Goal: Task Accomplishment & Management: Use online tool/utility

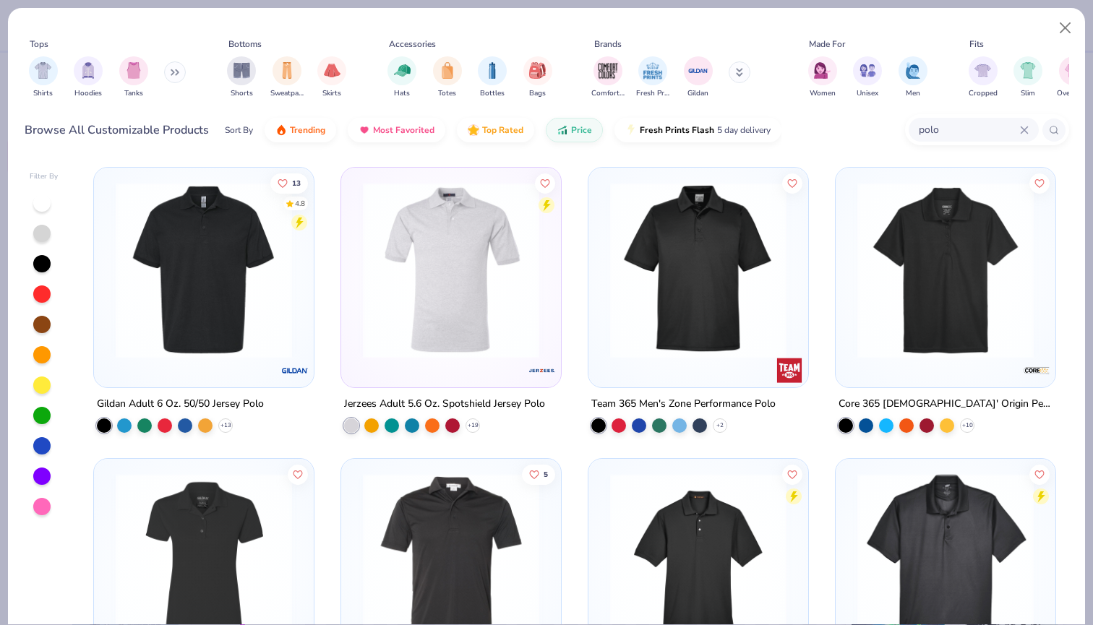
click at [1021, 236] on img at bounding box center [945, 270] width 191 height 176
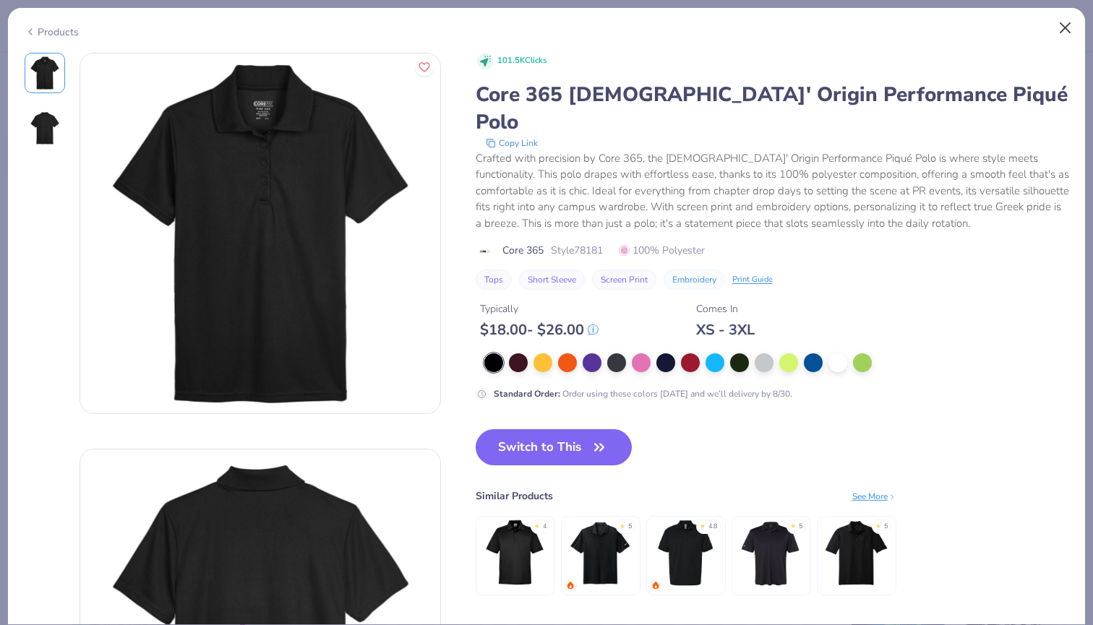
click at [1061, 27] on button "Close" at bounding box center [1064, 27] width 27 height 27
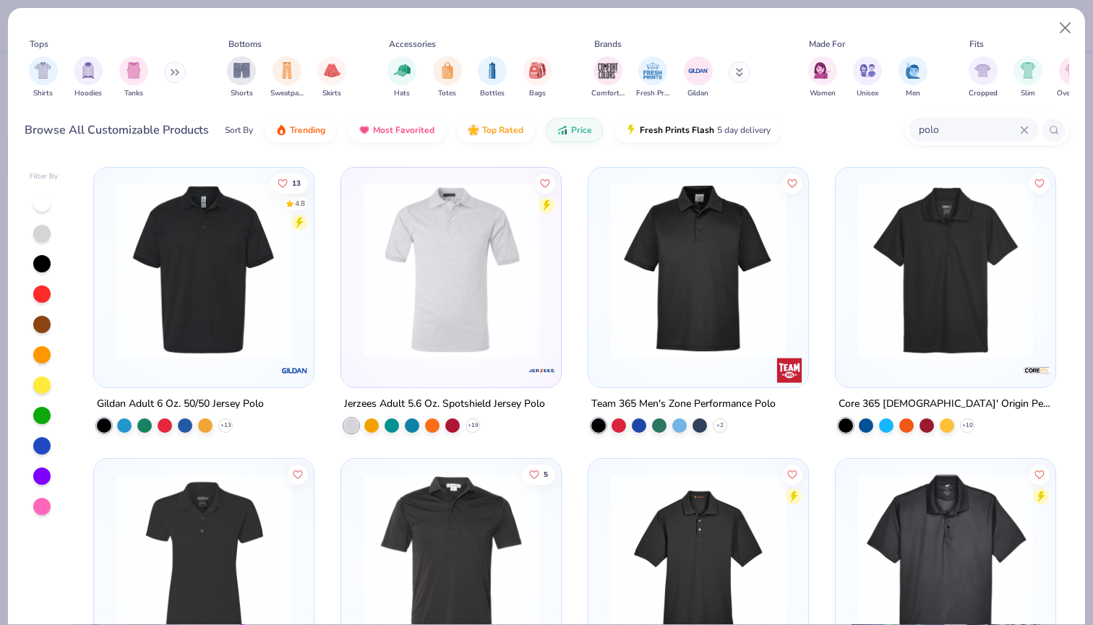
click at [1025, 9] on div "Tops Shirts Hoodies Tanks Bottoms Shorts Sweatpants Skirts Accessories Hats Tot…" at bounding box center [546, 82] width 1077 height 148
click at [727, 328] on img at bounding box center [698, 270] width 191 height 176
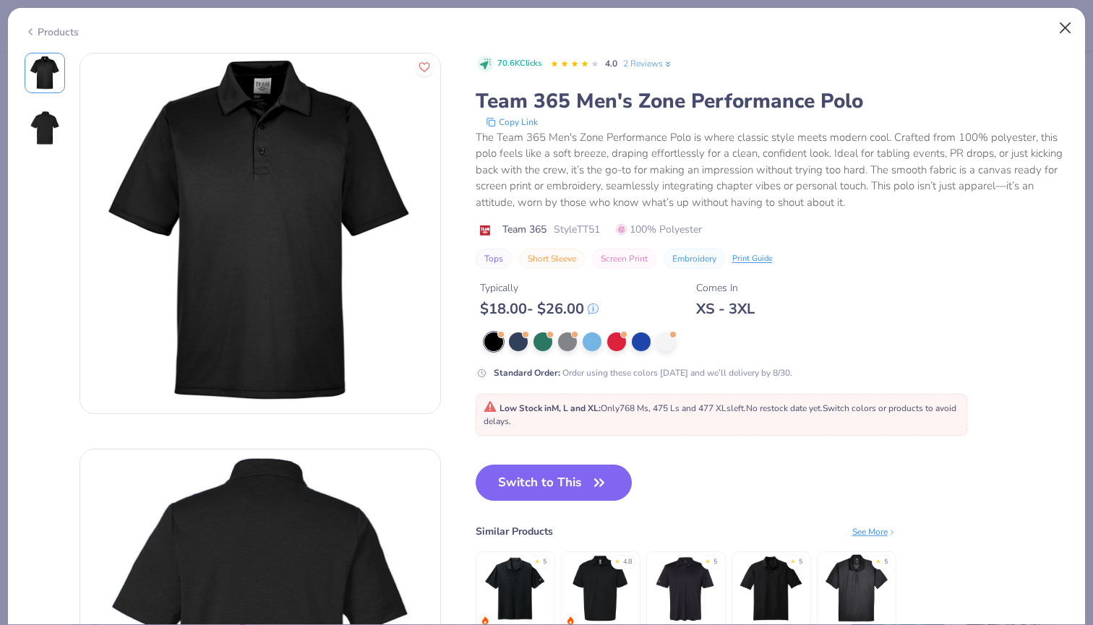
click at [1067, 25] on button "Close" at bounding box center [1064, 27] width 27 height 27
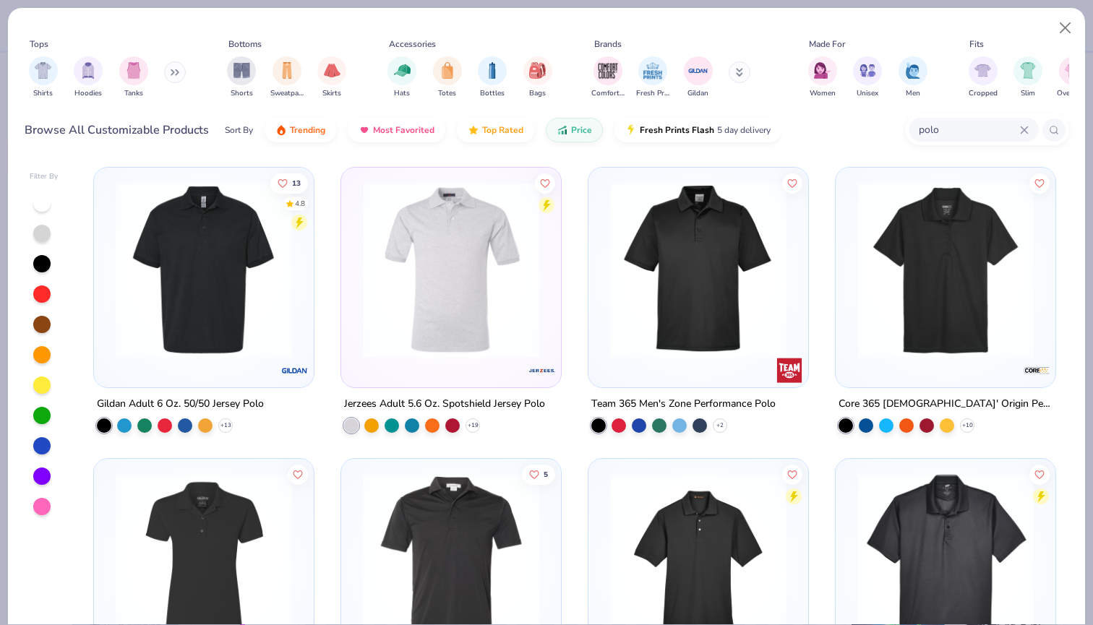
click at [1022, 132] on icon at bounding box center [1023, 129] width 7 height 7
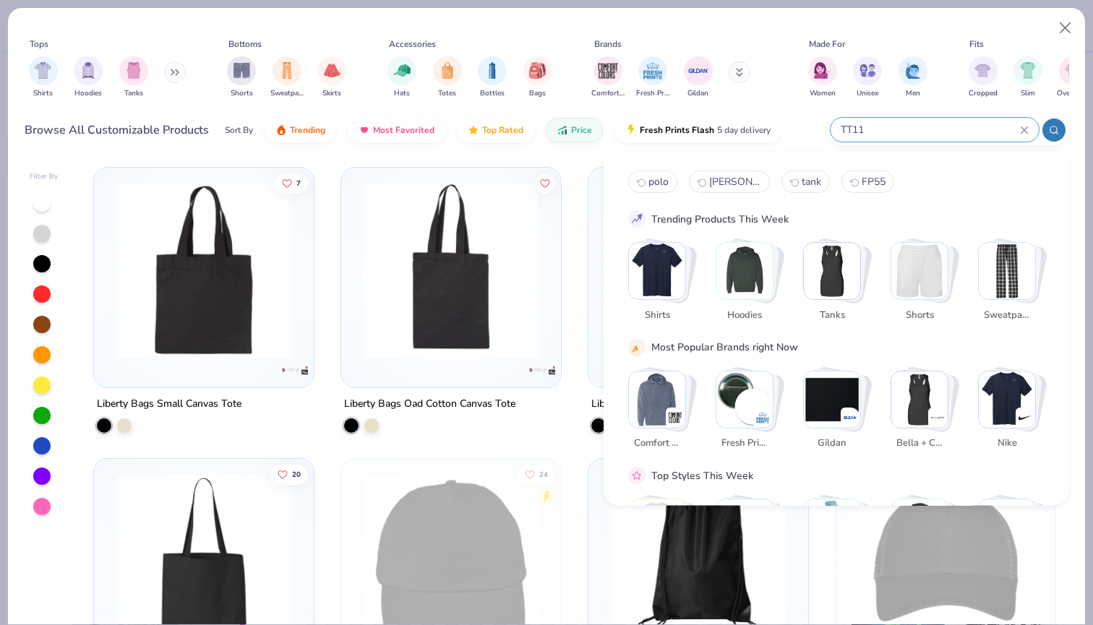
type input "TT11"
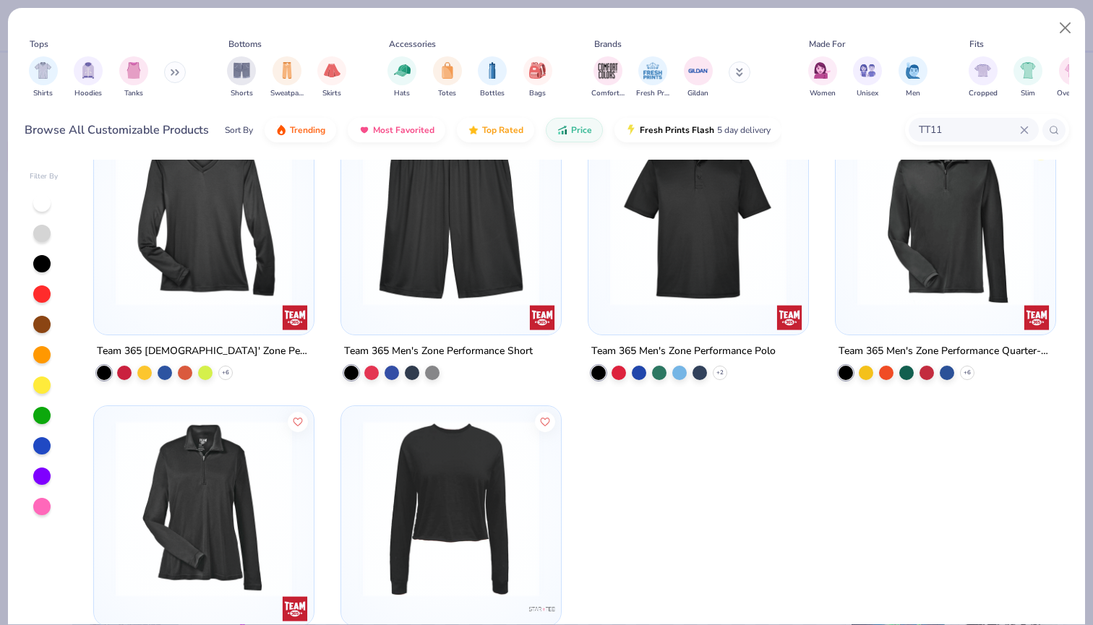
scroll to position [341, 0]
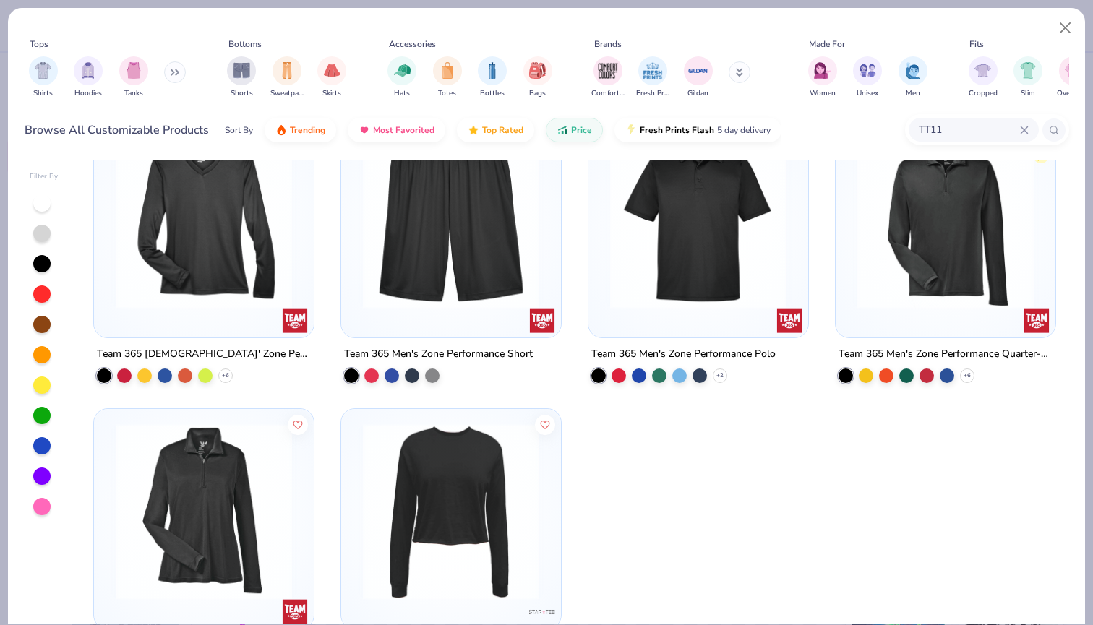
click at [697, 254] on img at bounding box center [698, 220] width 191 height 176
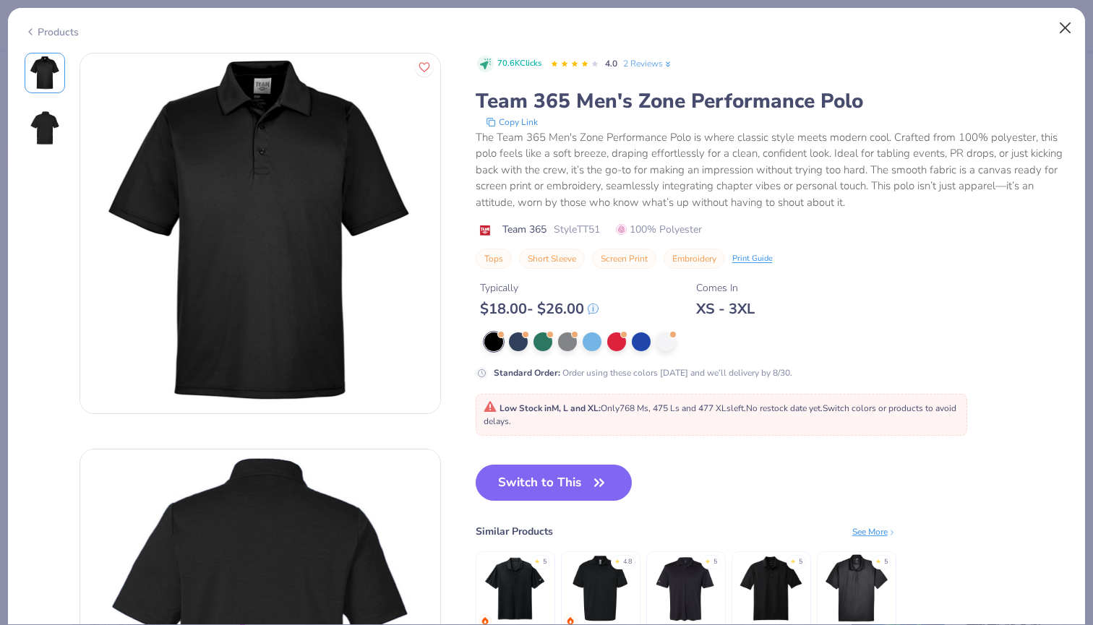
click at [1069, 34] on button "Close" at bounding box center [1064, 27] width 27 height 27
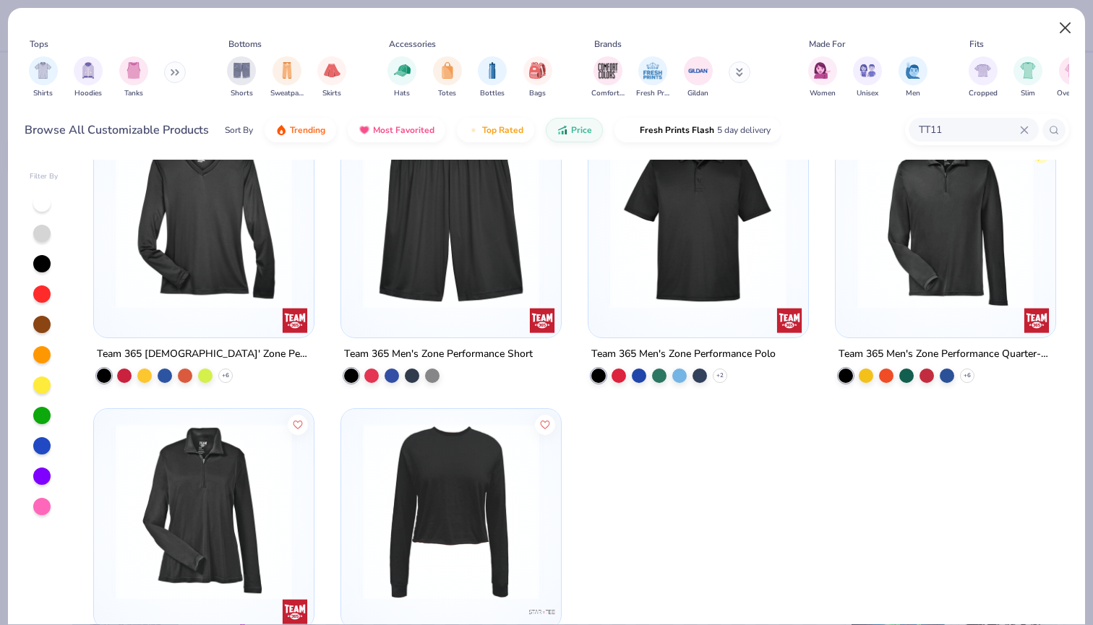
click at [1061, 25] on button "Close" at bounding box center [1064, 27] width 27 height 27
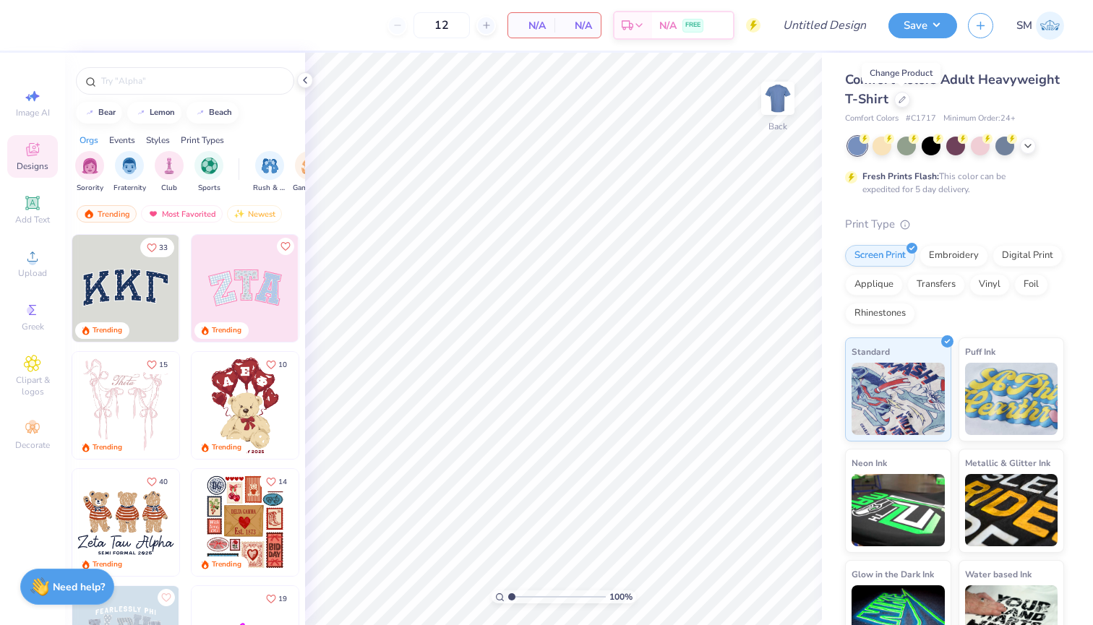
click at [1049, 20] on img at bounding box center [1049, 26] width 28 height 28
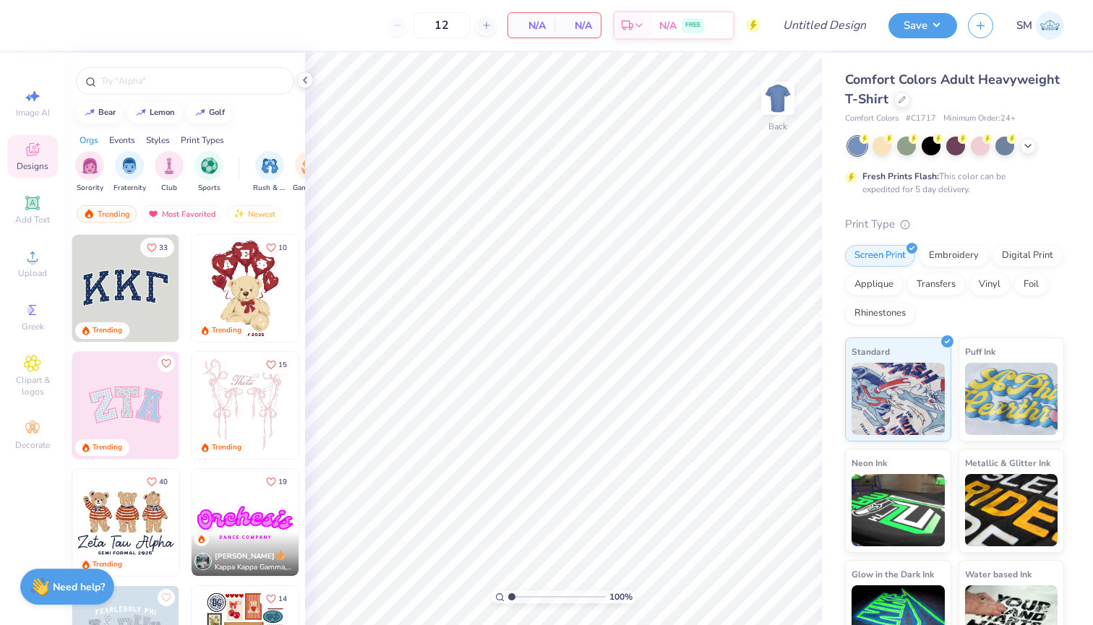
click at [1043, 34] on img at bounding box center [1049, 26] width 28 height 28
click at [1046, 25] on img at bounding box center [1049, 26] width 28 height 28
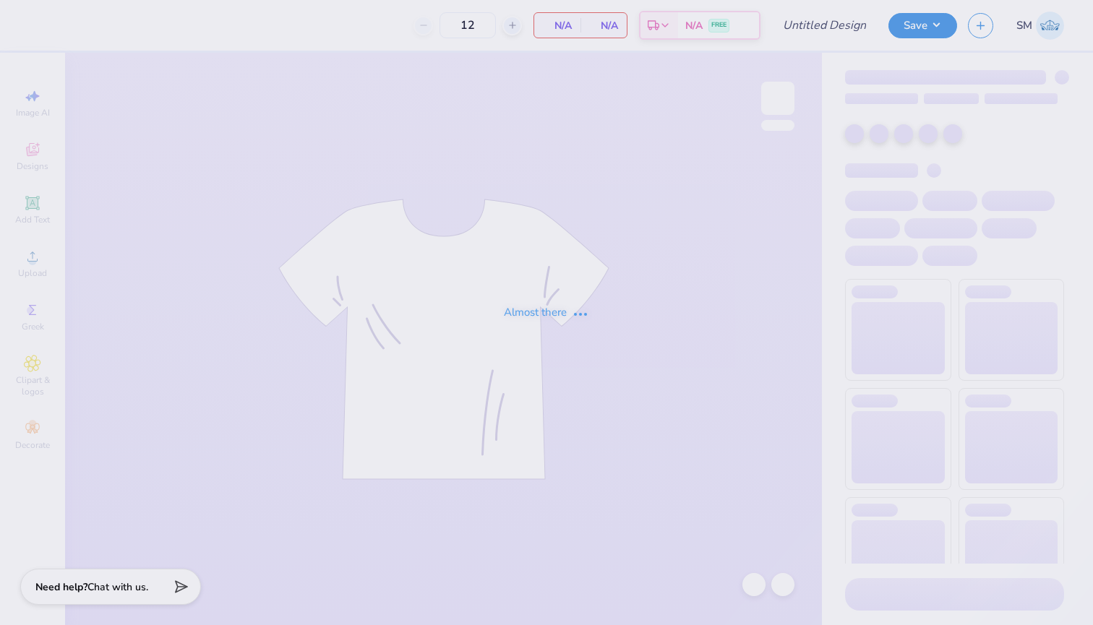
type input "24"
type input "ROTC tan shirt"
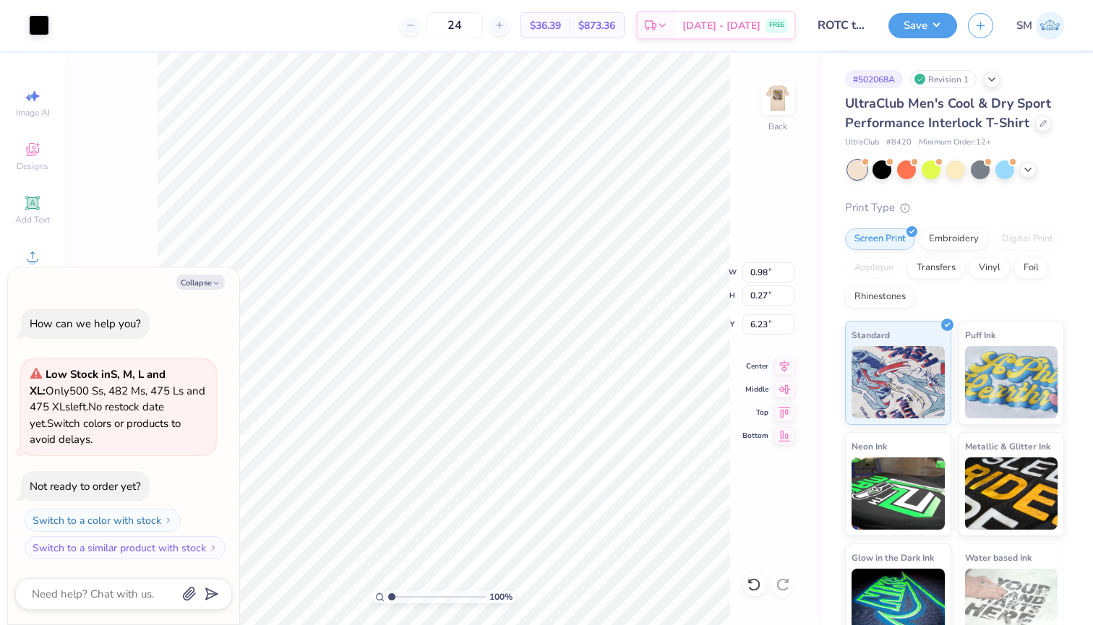
type textarea "x"
type input "1.74"
type input "0.47"
type input "6.03"
type textarea "x"
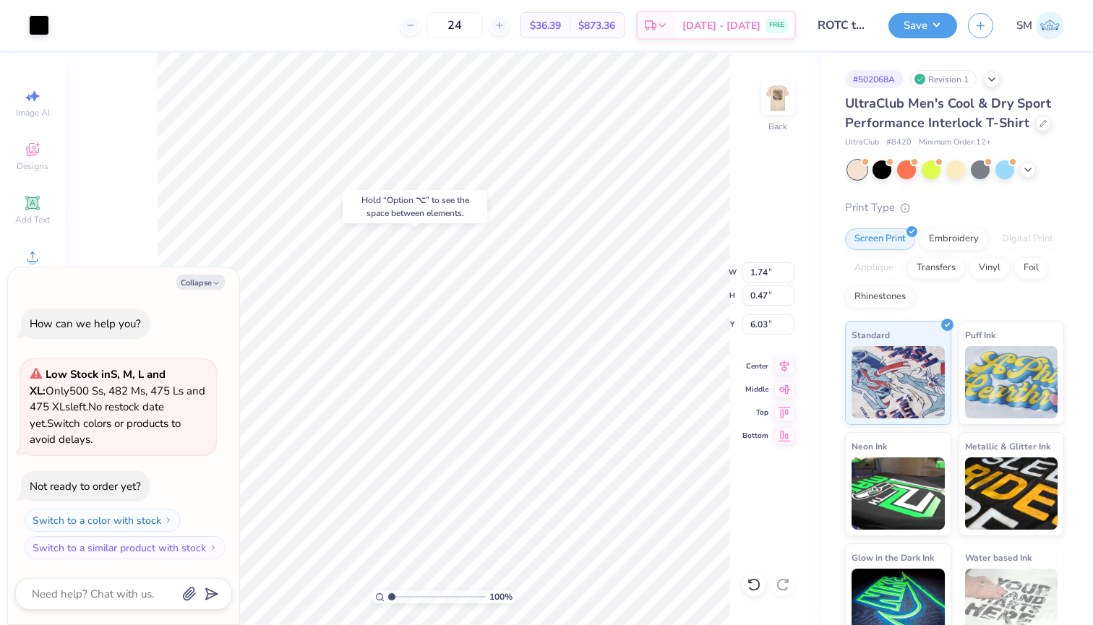
type input "5.03"
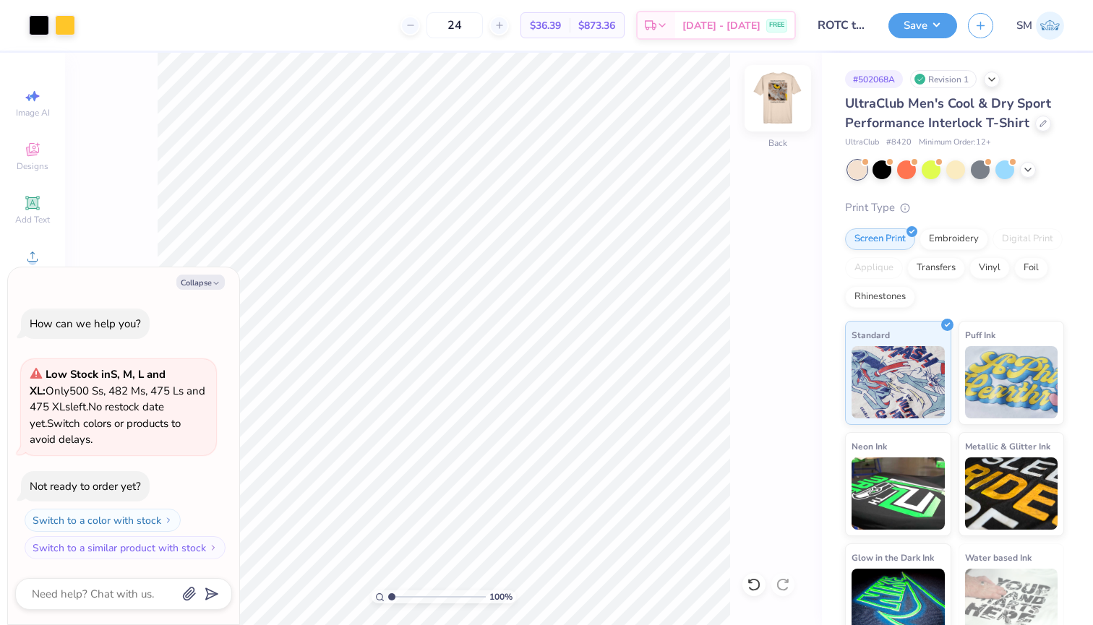
click at [792, 103] on img at bounding box center [778, 98] width 58 height 58
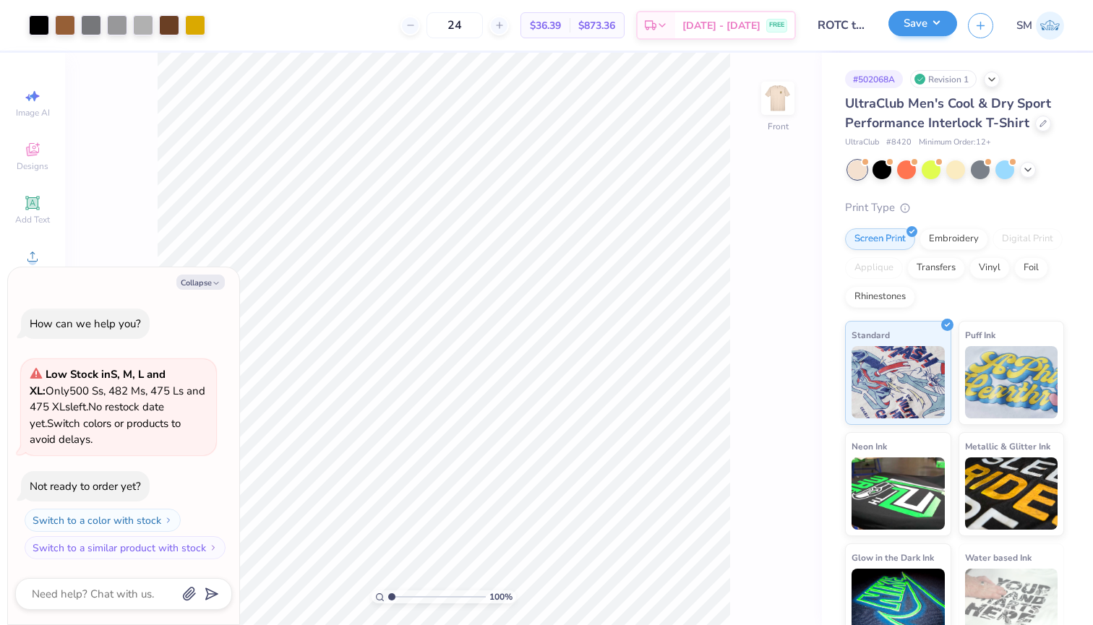
click at [953, 32] on button "Save" at bounding box center [922, 23] width 69 height 25
type textarea "x"
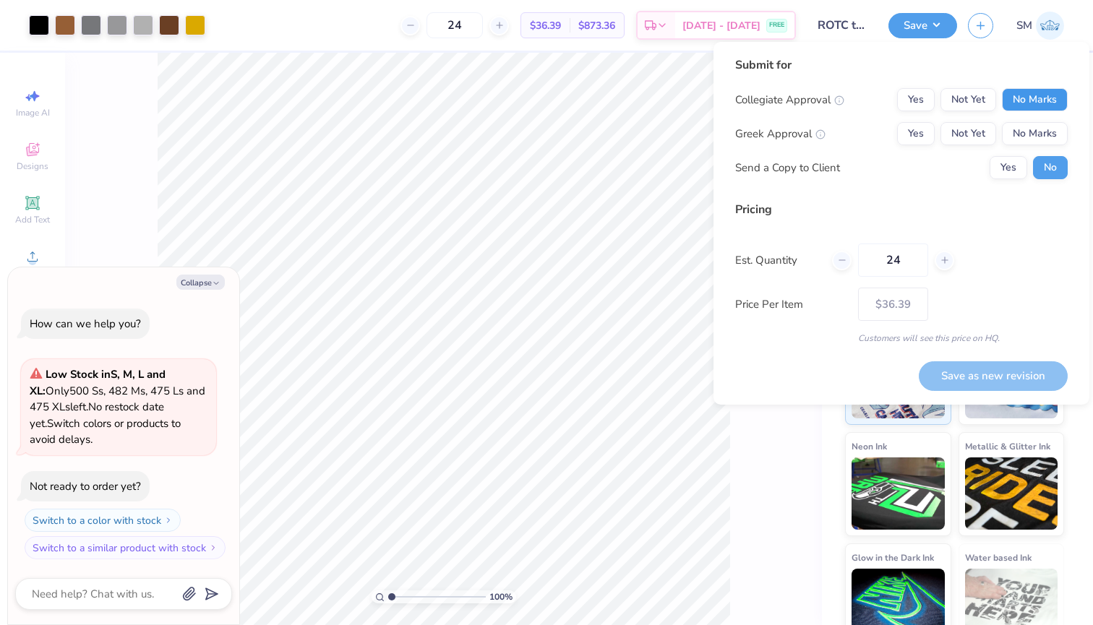
click at [1022, 100] on button "No Marks" at bounding box center [1035, 99] width 66 height 23
click at [930, 100] on button "Yes" at bounding box center [916, 99] width 38 height 23
click at [1040, 139] on button "No Marks" at bounding box center [1035, 133] width 66 height 23
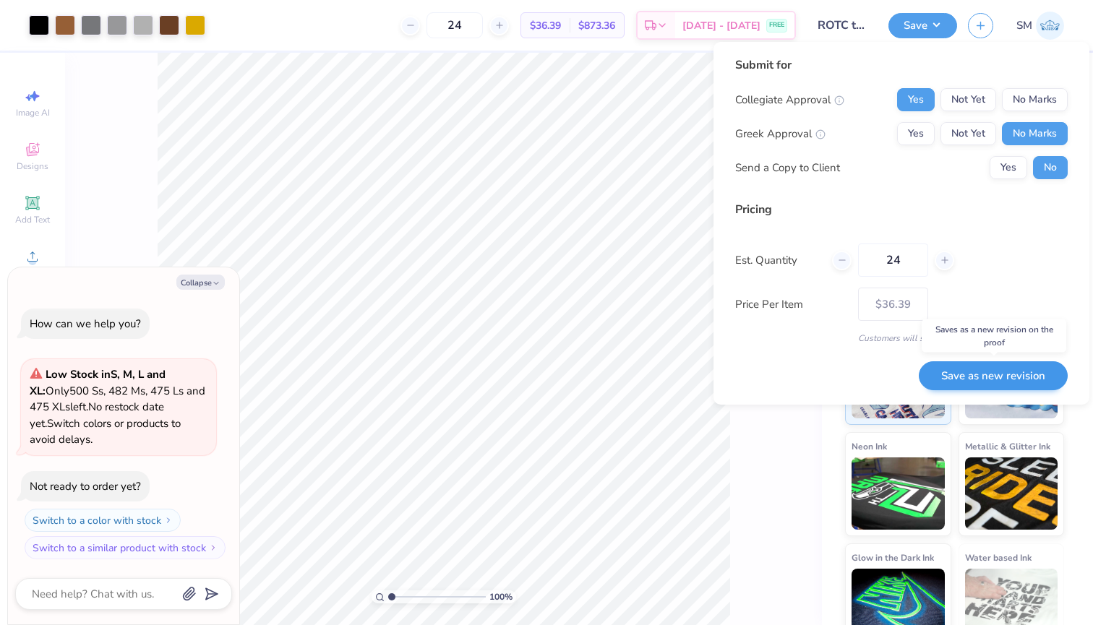
click at [988, 371] on button "Save as new revision" at bounding box center [992, 376] width 149 height 30
type input "$36.39"
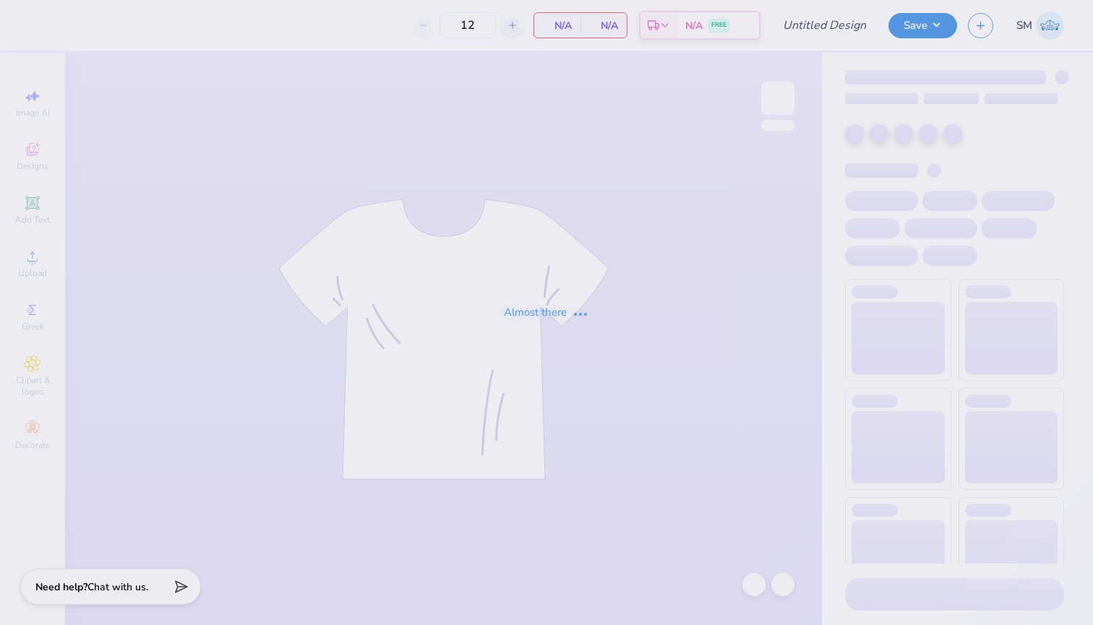
type input "24"
type input "ROTC tan shirt"
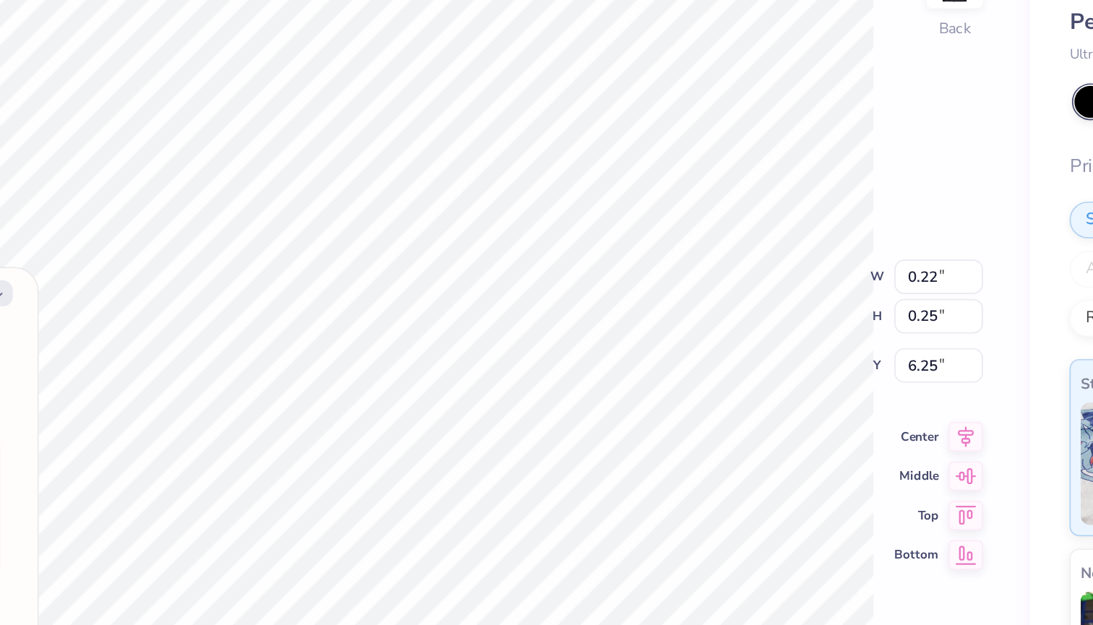
type textarea "x"
type input "0.26"
type textarea "x"
type input "1.61"
type input "0.44"
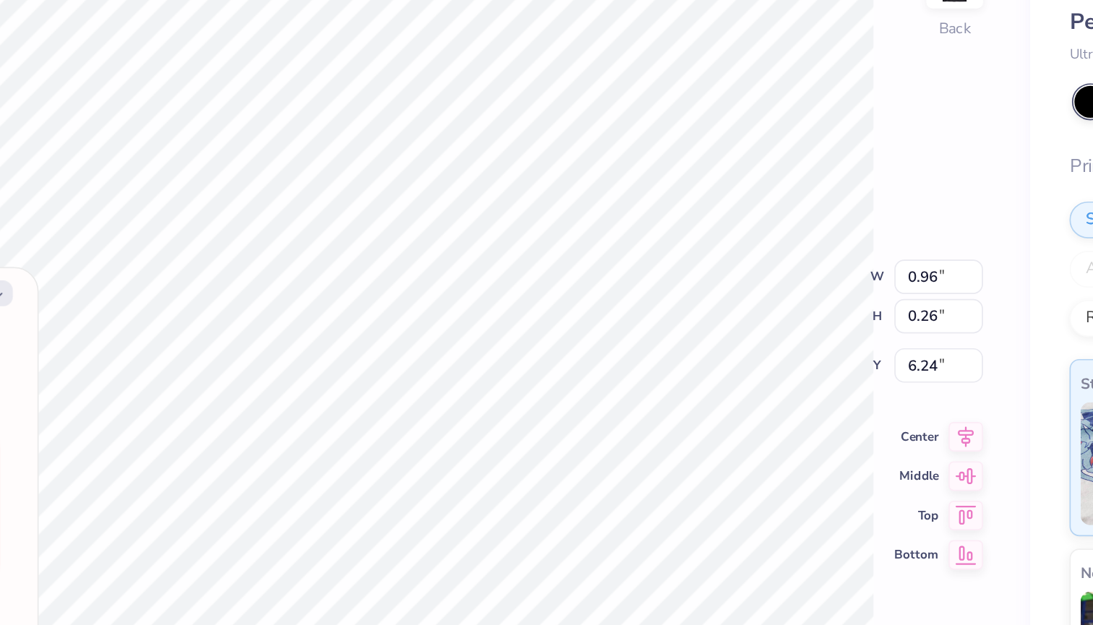
type input "6.06"
type textarea "x"
type input "5.02"
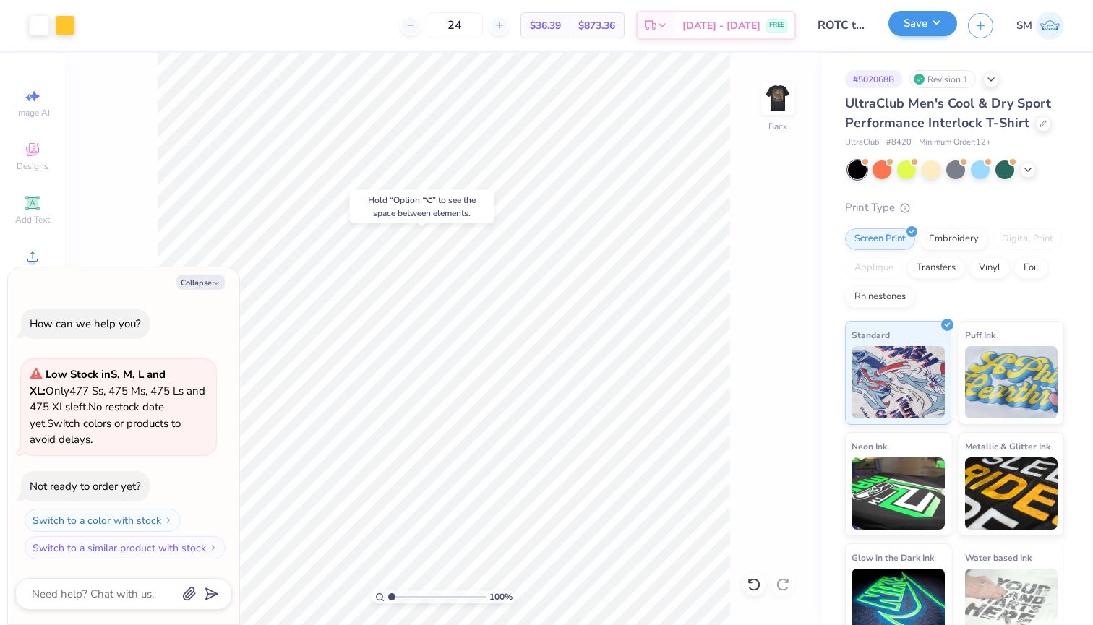
click at [913, 34] on button "Save" at bounding box center [922, 23] width 69 height 25
type textarea "x"
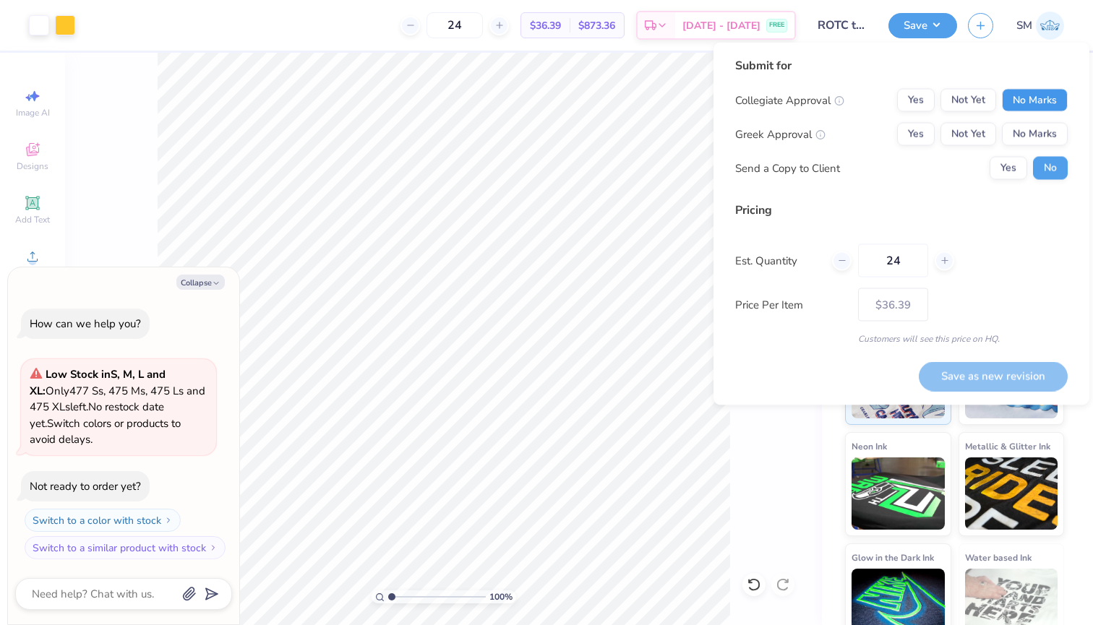
click at [1028, 98] on button "No Marks" at bounding box center [1035, 100] width 66 height 23
click at [923, 99] on button "Yes" at bounding box center [916, 100] width 38 height 23
click at [1028, 131] on button "No Marks" at bounding box center [1035, 134] width 66 height 23
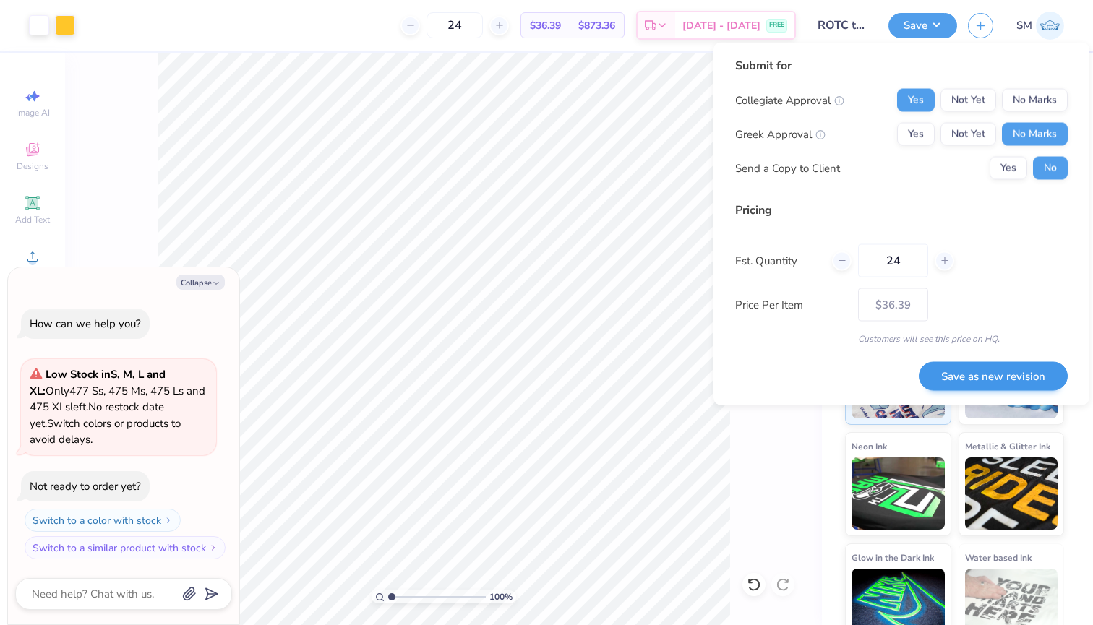
click at [1007, 369] on button "Save as new revision" at bounding box center [992, 376] width 149 height 30
type input "$36.39"
click at [741, 369] on div "Submit for Collegiate Approval Yes Not Yet No Marks Greek Approval Yes Not Yet …" at bounding box center [901, 224] width 332 height 334
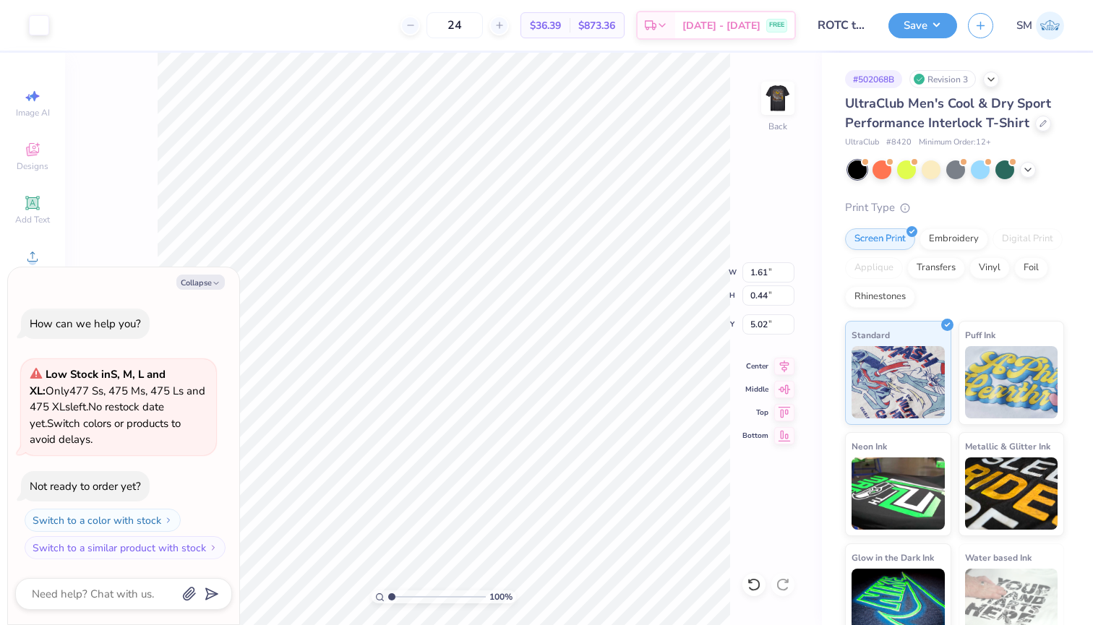
type textarea "x"
click at [1052, 29] on img at bounding box center [1049, 26] width 28 height 28
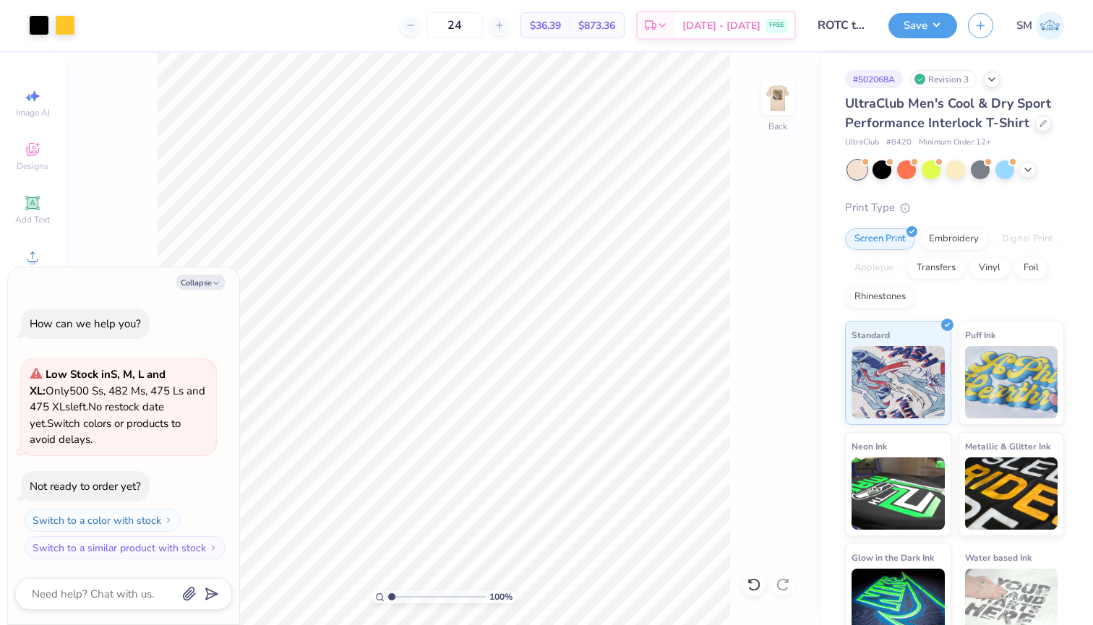
type textarea "x"
click at [772, 278] on input "1.74" at bounding box center [768, 272] width 52 height 20
type input "1.61"
click at [777, 296] on input "0.47" at bounding box center [768, 295] width 52 height 20
type textarea "x"
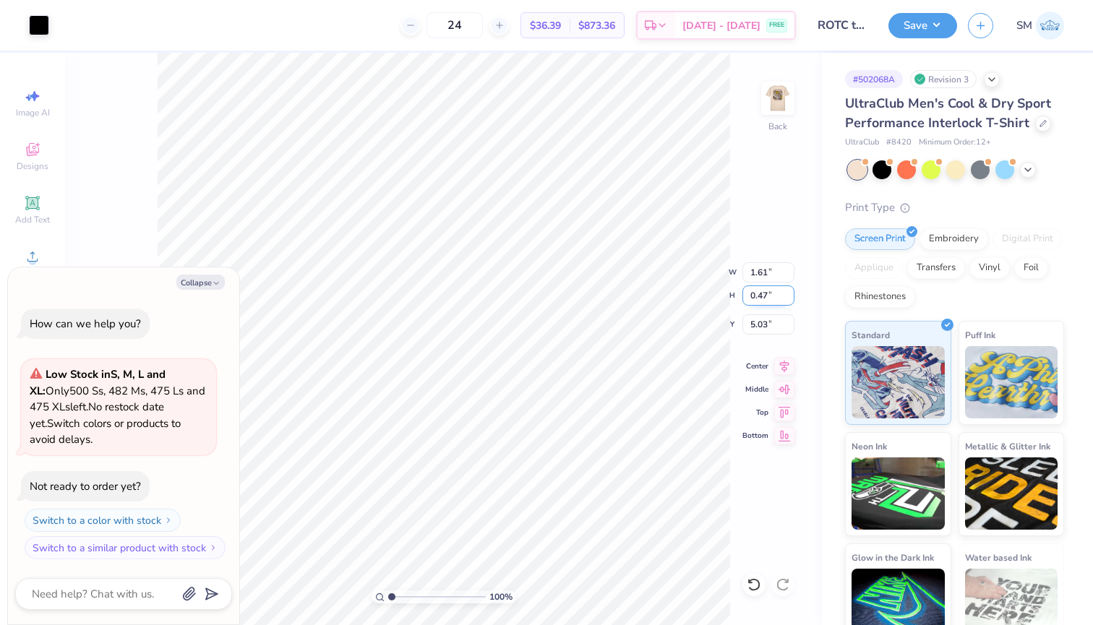
type input "0.44"
type input "5.05"
type input "0.44"
type textarea "x"
type input "1.62"
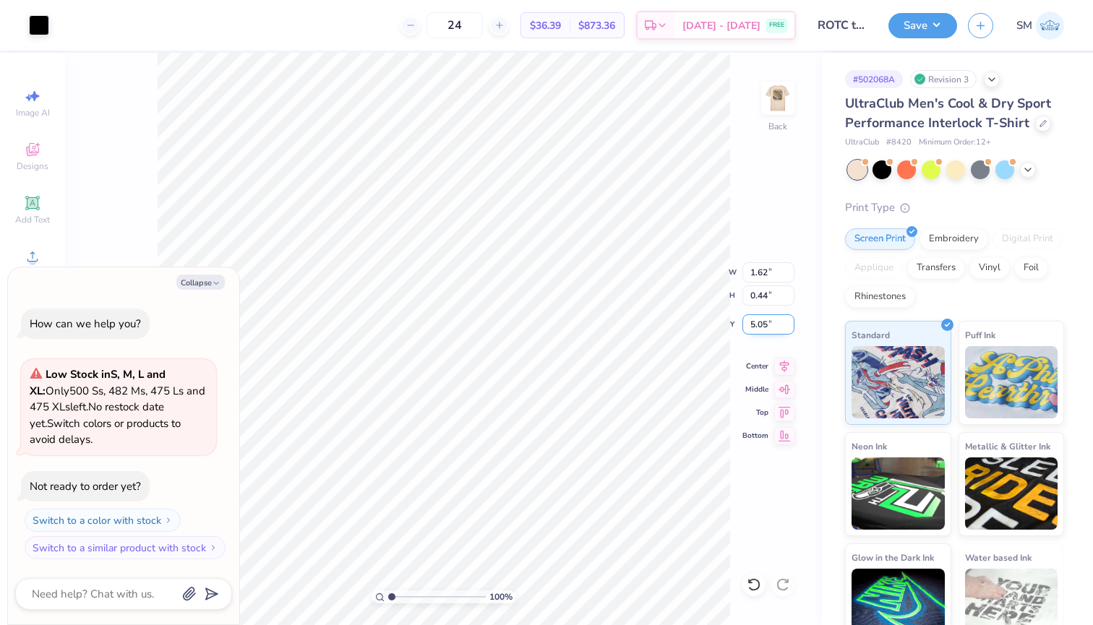
click at [770, 325] on input "5.05" at bounding box center [768, 324] width 52 height 20
type input "5.02"
type textarea "x"
click at [772, 277] on input "1.62" at bounding box center [768, 272] width 52 height 20
type input "1.61"
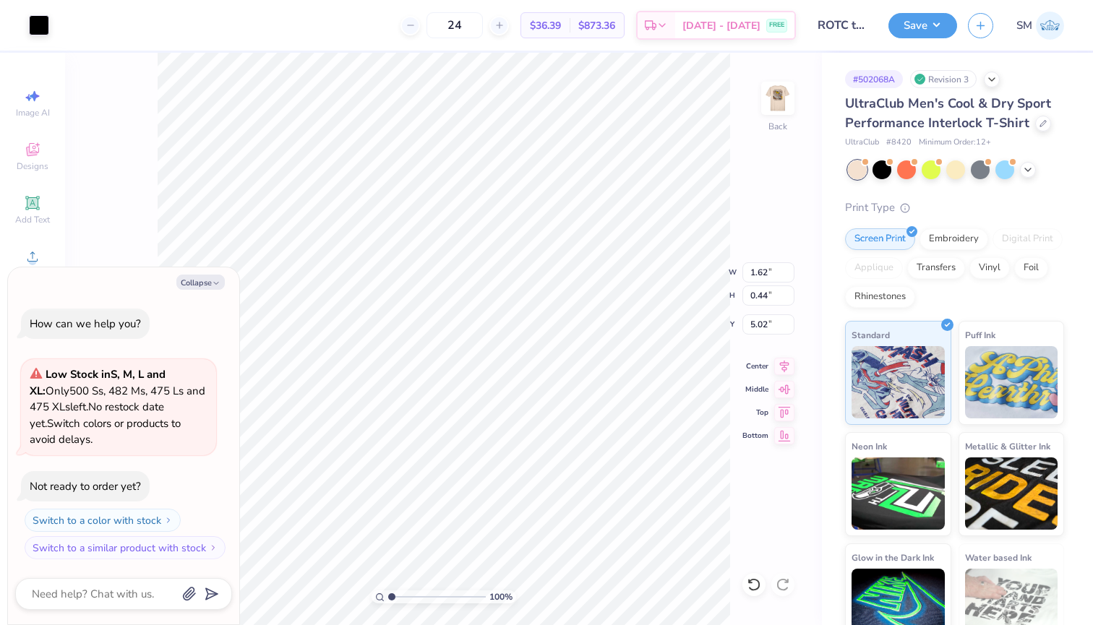
type textarea "x"
type input "1.61"
click at [790, 275] on input "1.61" at bounding box center [768, 272] width 52 height 20
click at [924, 22] on button "Save" at bounding box center [922, 23] width 69 height 25
type textarea "x"
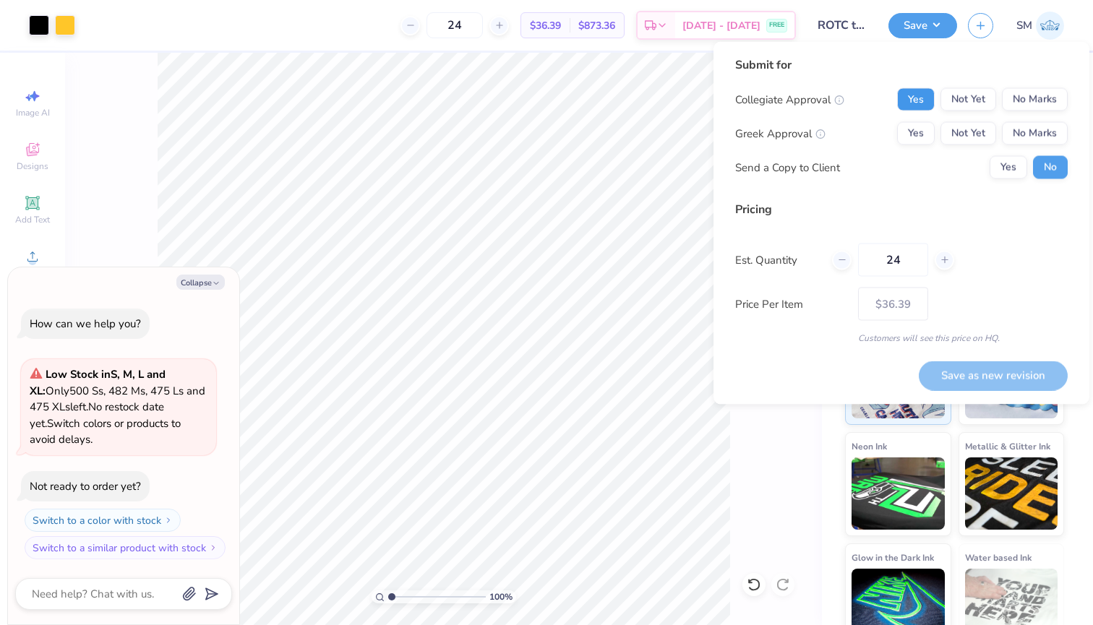
click at [933, 98] on button "Yes" at bounding box center [916, 99] width 38 height 23
click at [1018, 138] on button "No Marks" at bounding box center [1035, 133] width 66 height 23
click at [983, 379] on button "Save as new revision" at bounding box center [992, 376] width 149 height 30
type input "$36.39"
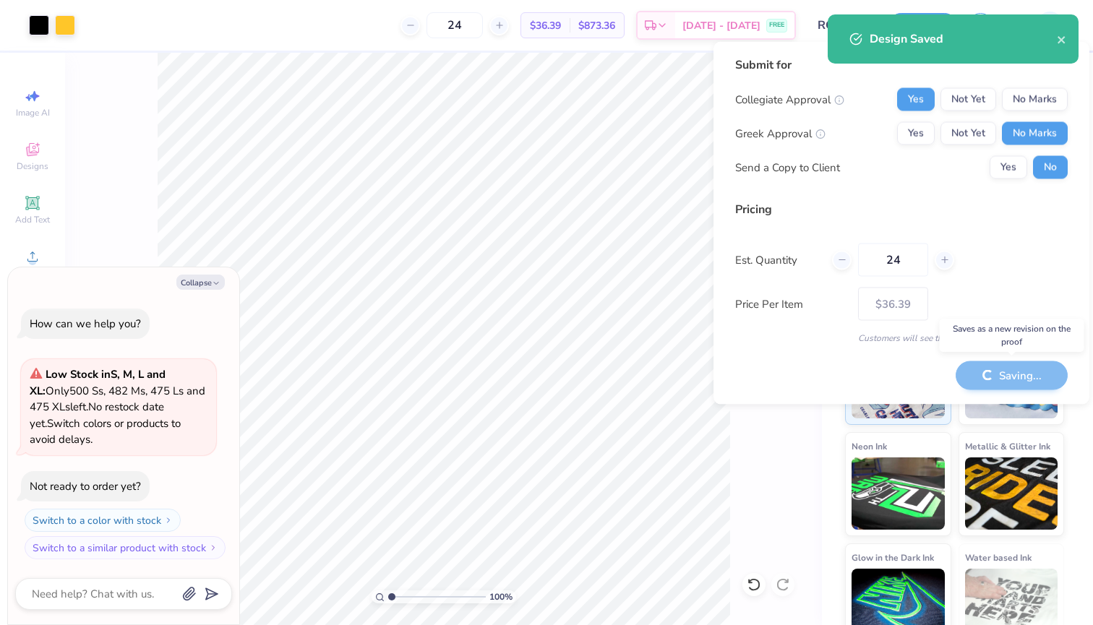
type textarea "x"
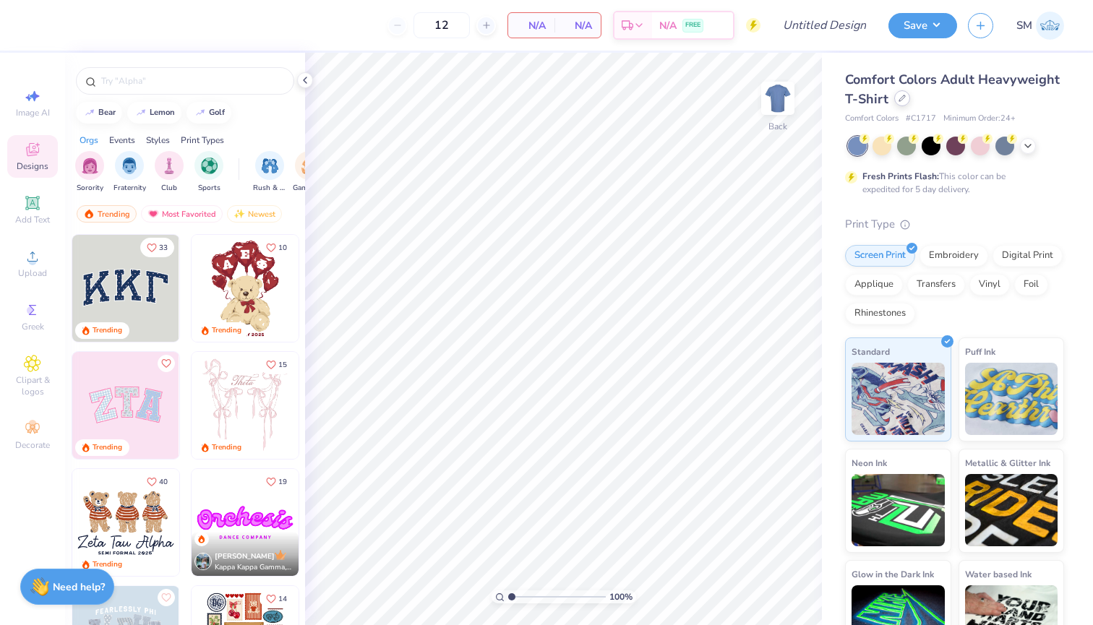
click at [897, 99] on div at bounding box center [902, 98] width 16 height 16
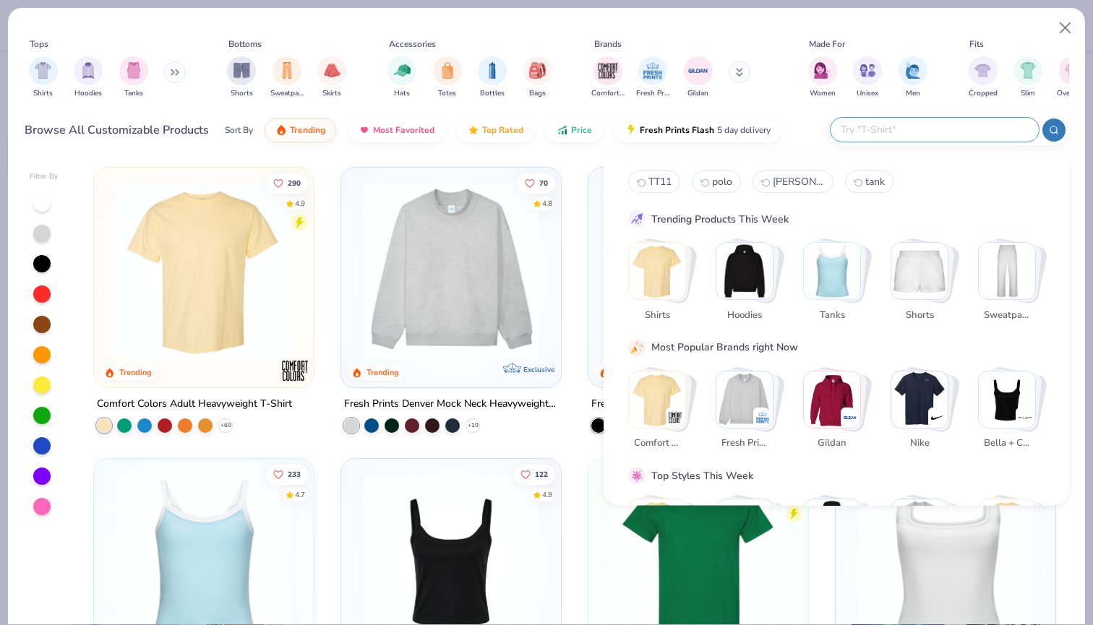
click at [950, 133] on input "text" at bounding box center [933, 129] width 189 height 17
paste input "43011"
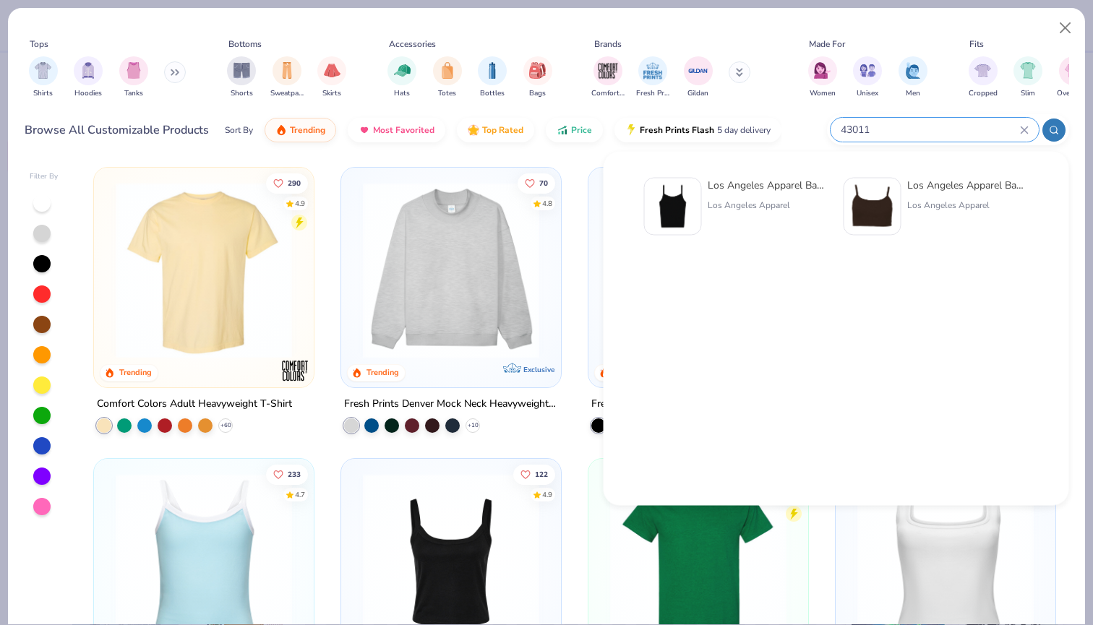
type input "43011"
click at [759, 211] on div "Los Angeles Apparel" at bounding box center [767, 205] width 121 height 13
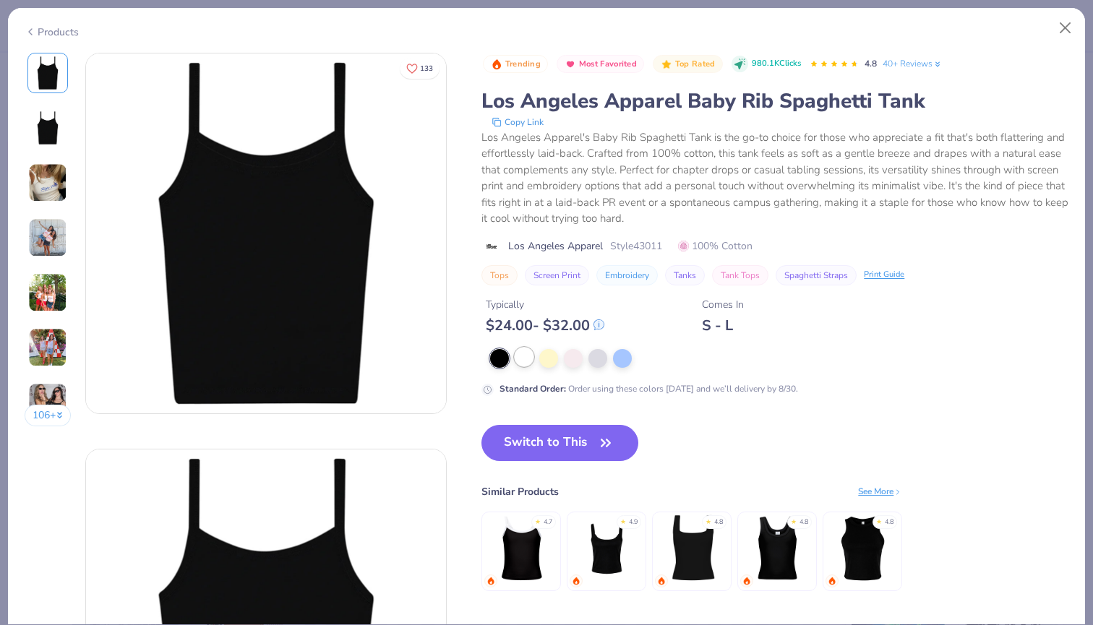
click at [525, 361] on div at bounding box center [523, 357] width 19 height 19
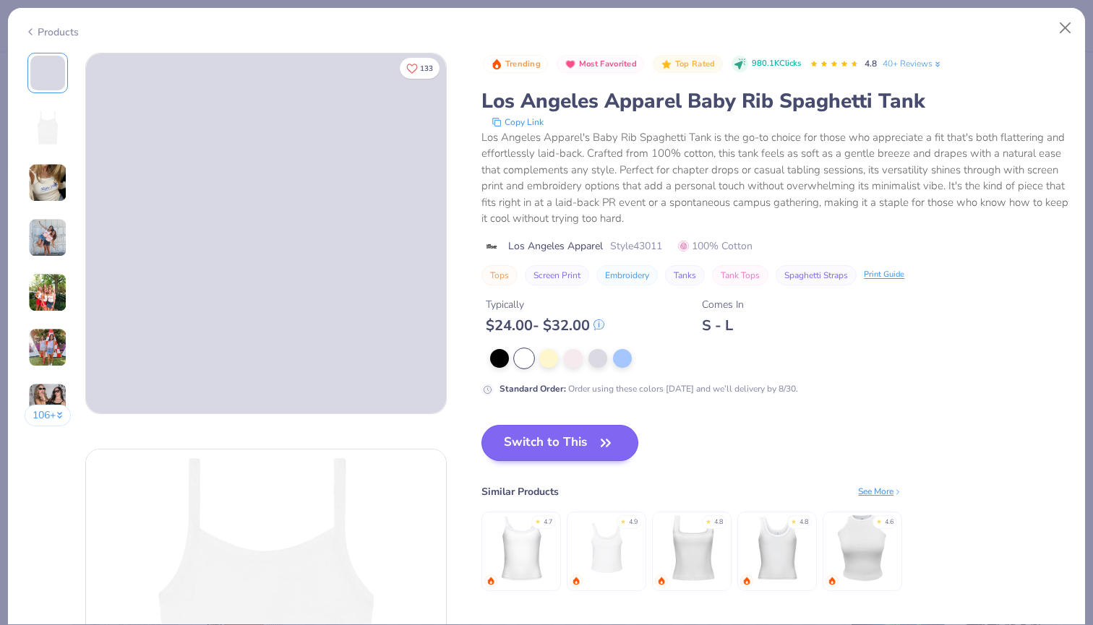
click at [559, 436] on button "Switch to This" at bounding box center [559, 443] width 157 height 36
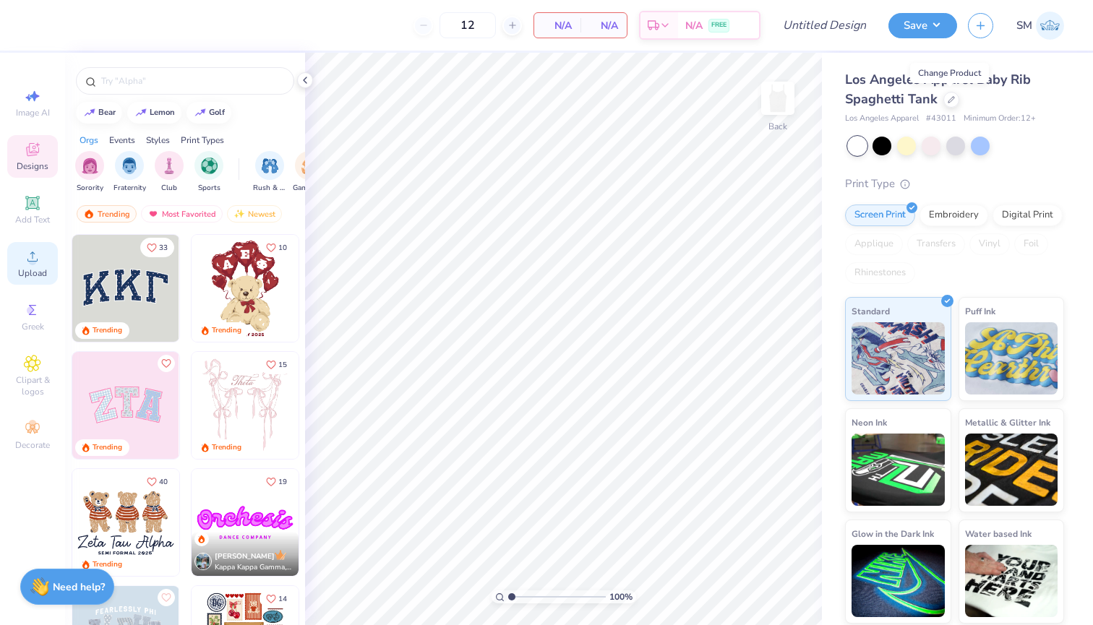
click at [40, 258] on icon at bounding box center [32, 256] width 17 height 17
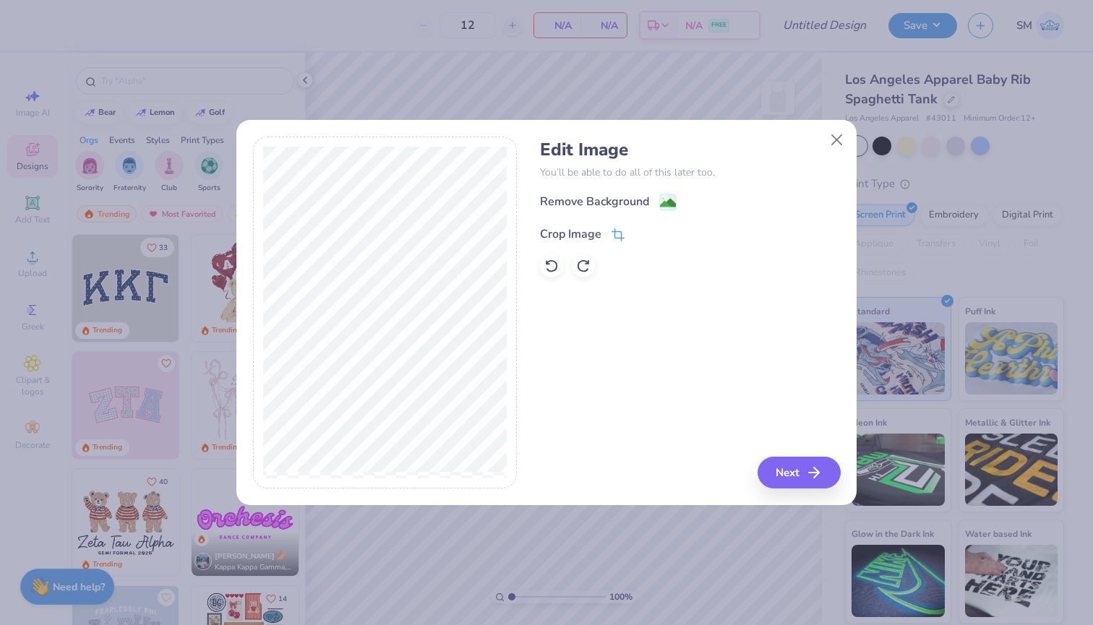
click at [613, 235] on icon at bounding box center [617, 234] width 13 height 13
click at [642, 227] on button at bounding box center [641, 232] width 15 height 15
click at [668, 200] on image at bounding box center [668, 205] width 16 height 16
click at [803, 477] on button "Next" at bounding box center [800, 473] width 83 height 32
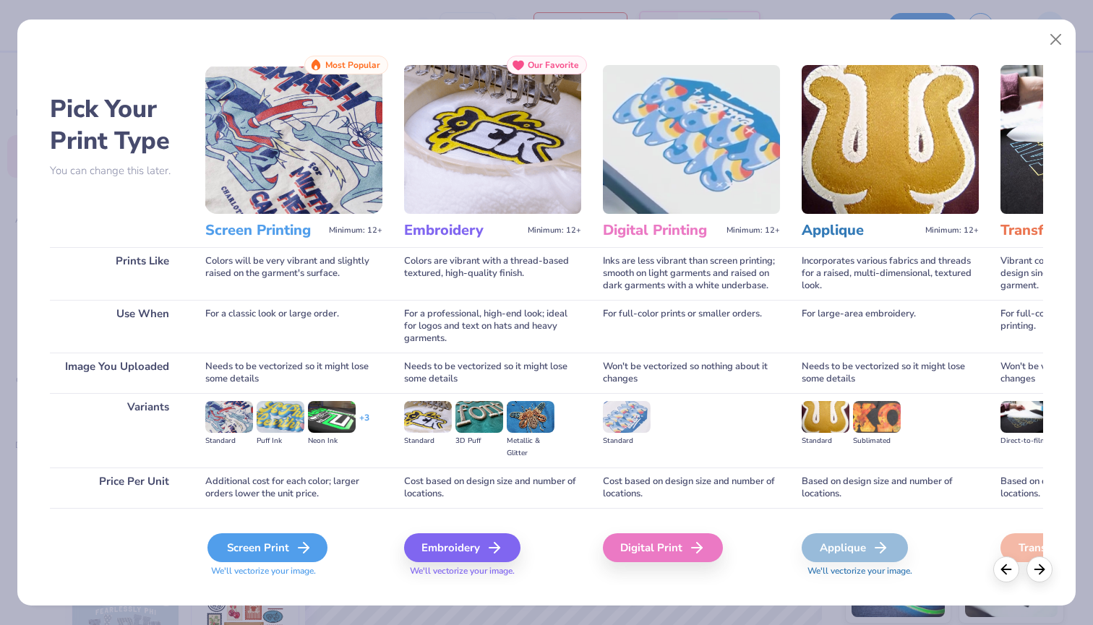
click at [270, 560] on div "Screen Print" at bounding box center [267, 547] width 120 height 29
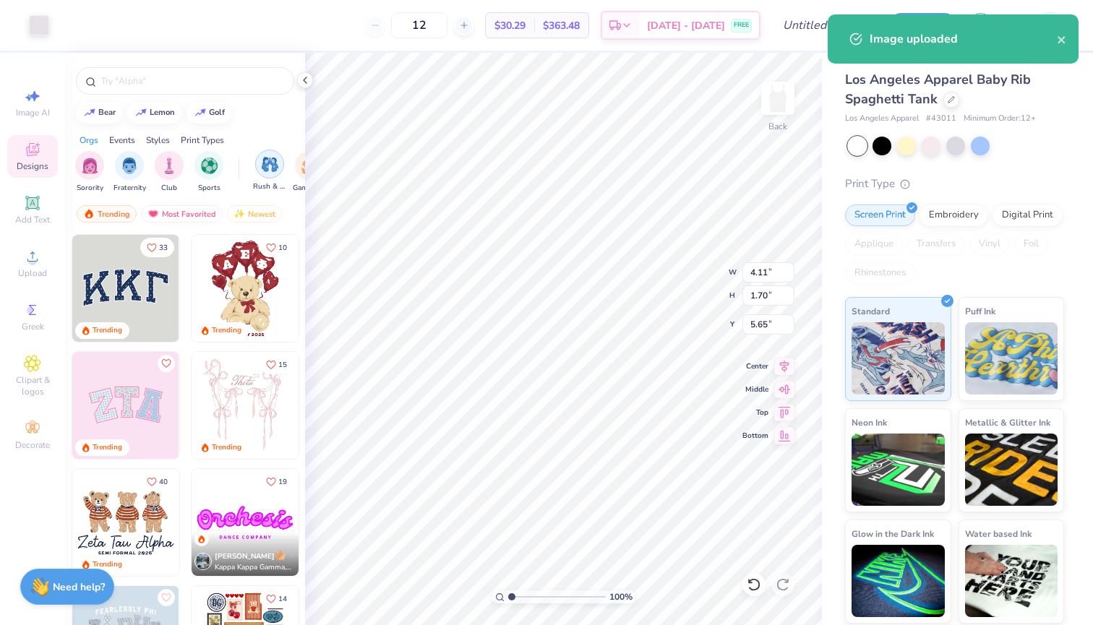
type input "5.14"
type input "2.12"
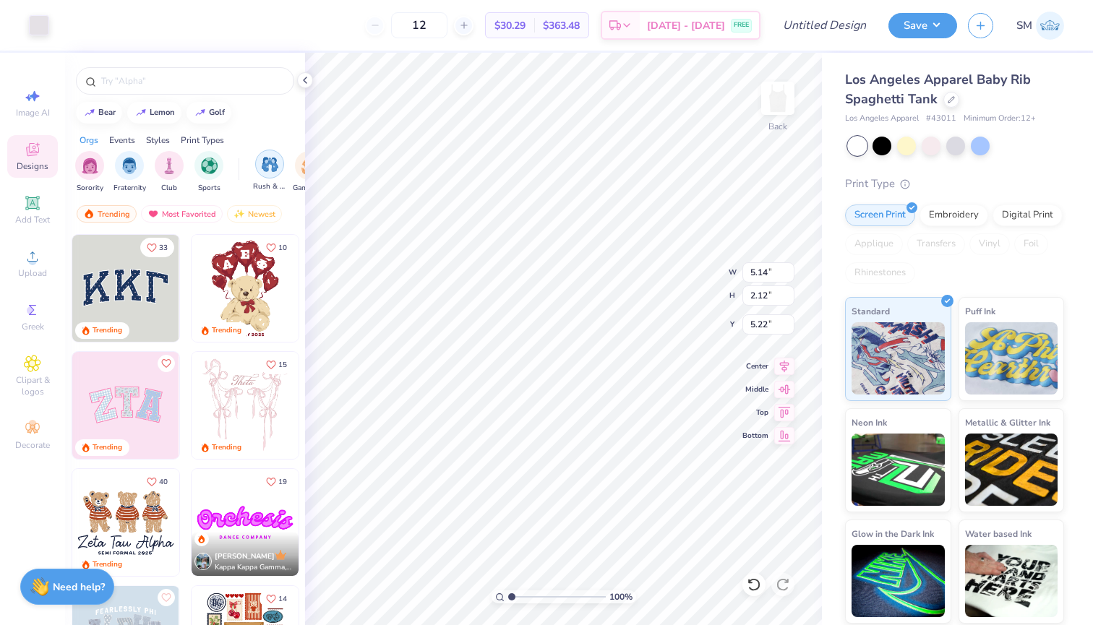
type input "1.30"
click at [35, 31] on div at bounding box center [39, 24] width 20 height 20
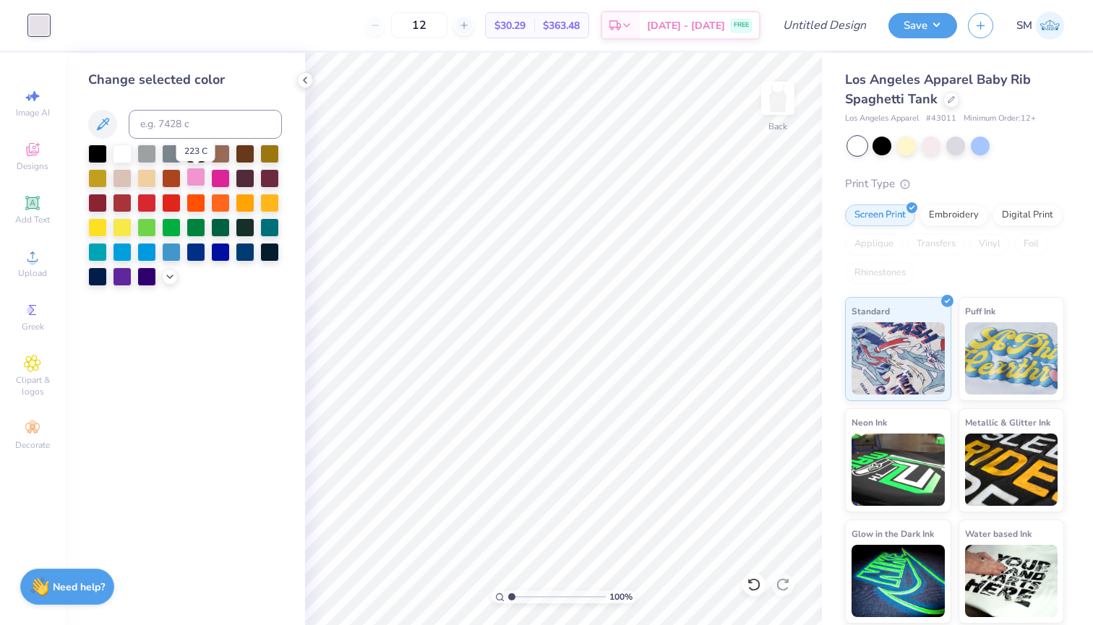
click at [201, 180] on div at bounding box center [195, 177] width 19 height 19
click at [211, 183] on div at bounding box center [220, 177] width 19 height 19
click at [199, 181] on div at bounding box center [195, 177] width 19 height 19
click at [944, 21] on button "Save" at bounding box center [922, 23] width 69 height 25
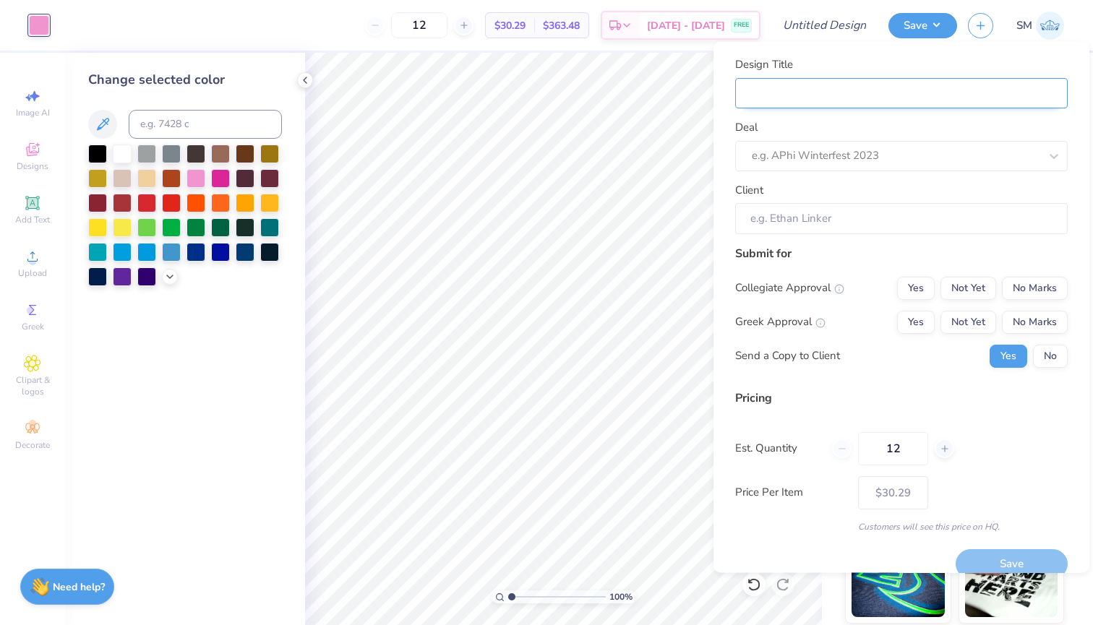
click at [933, 98] on input "Design Title" at bounding box center [901, 92] width 332 height 31
type input "T"
type input "TP"
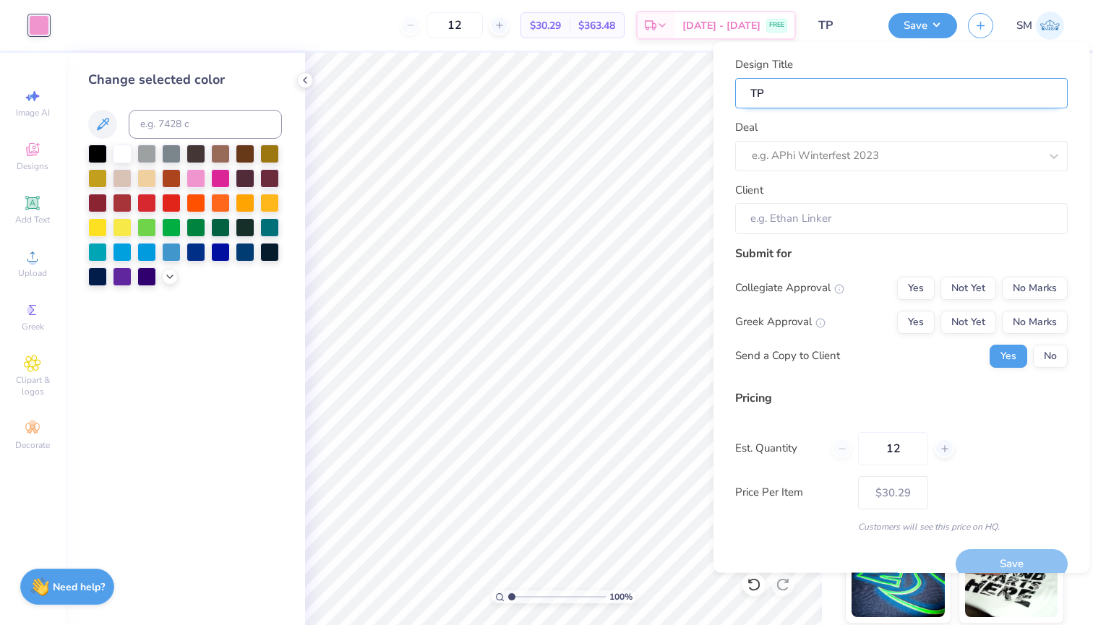
type input "TPO"
type input "TP"
type input "TPA"
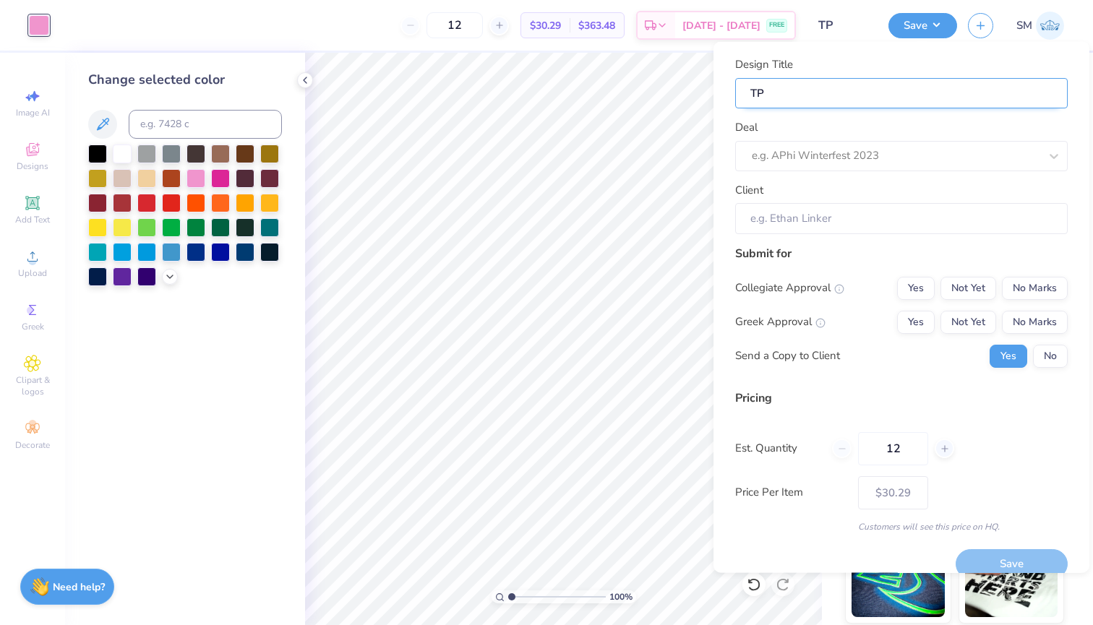
type input "TPA"
type input "TPA w"
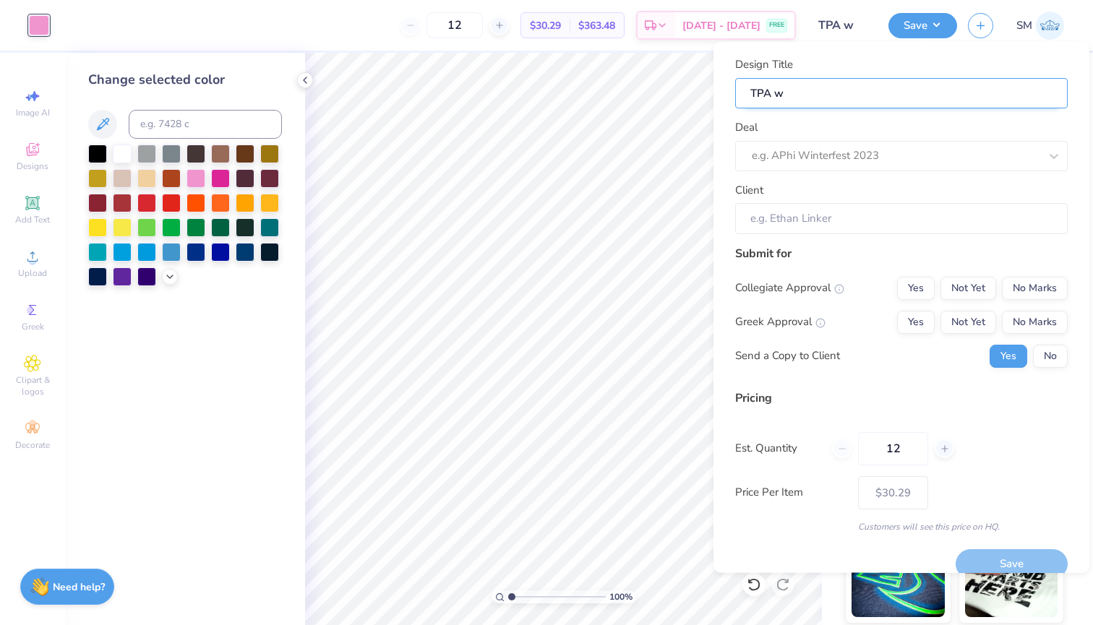
type input "TPA wh"
type input "TPA whi"
type input "TPA whit"
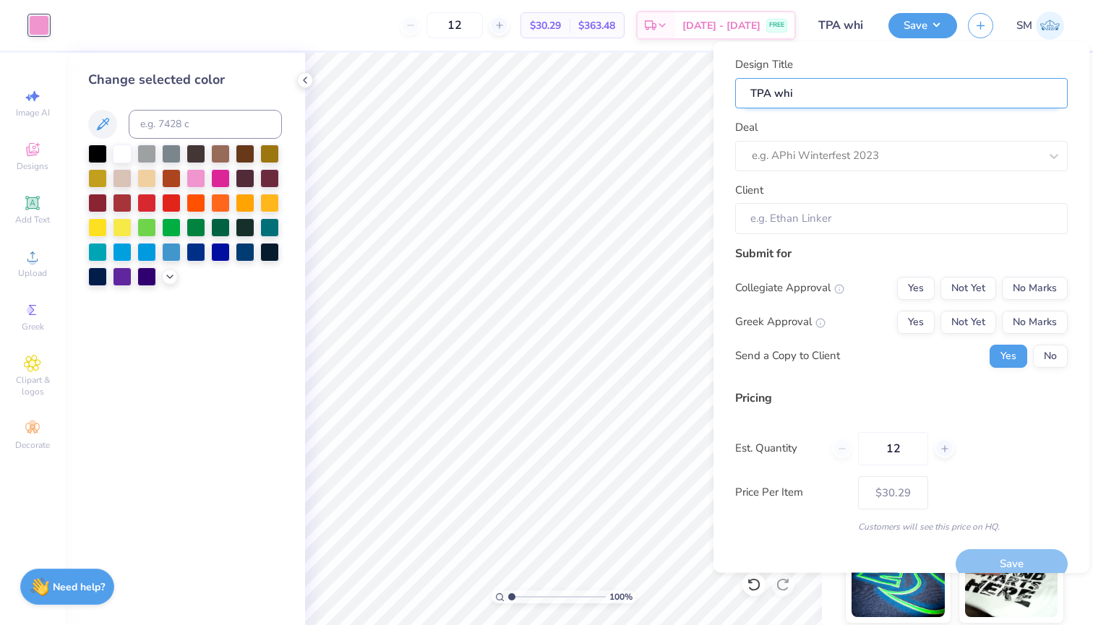
type input "TPA whit"
type input "TPA white"
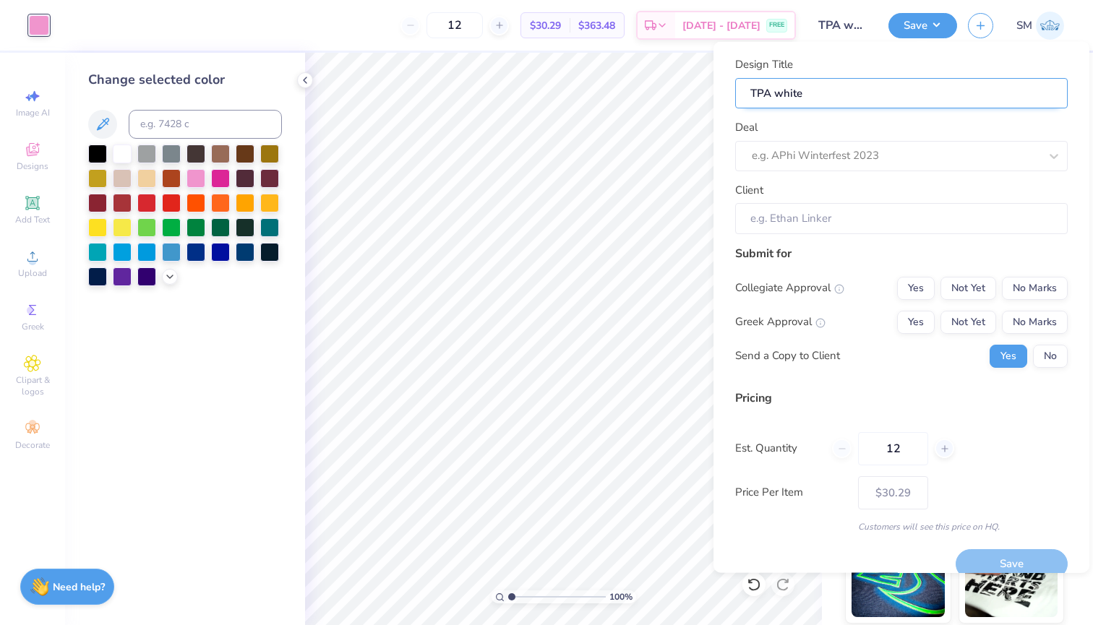
type input "TPA white t"
type input "TPA white ta"
type input "TPA white tan"
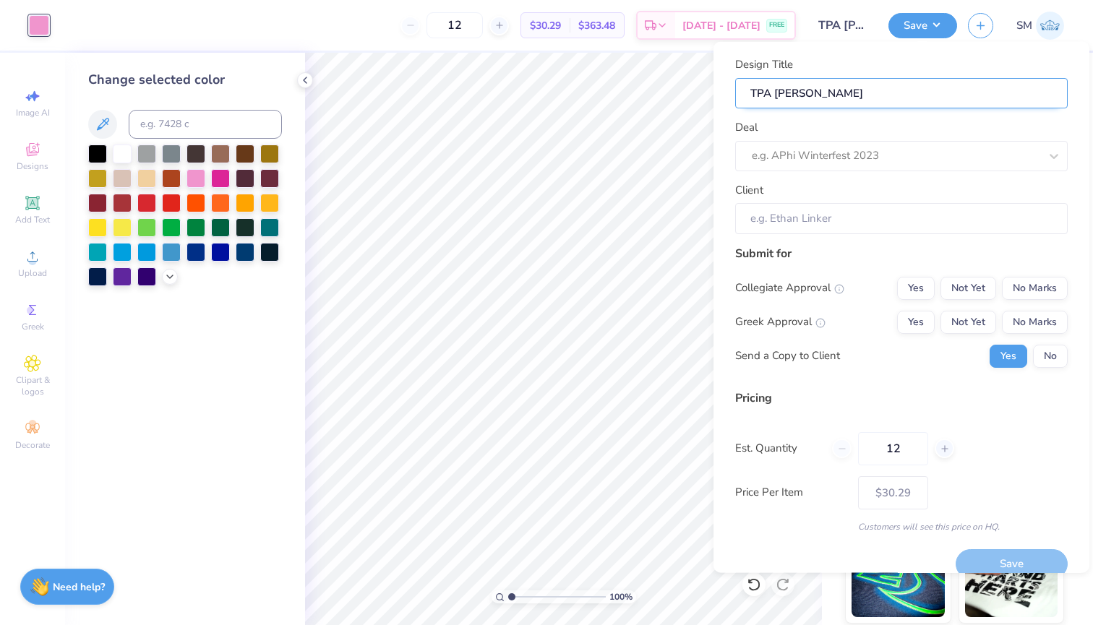
type input "TPA white tan"
type input "TPA white tank"
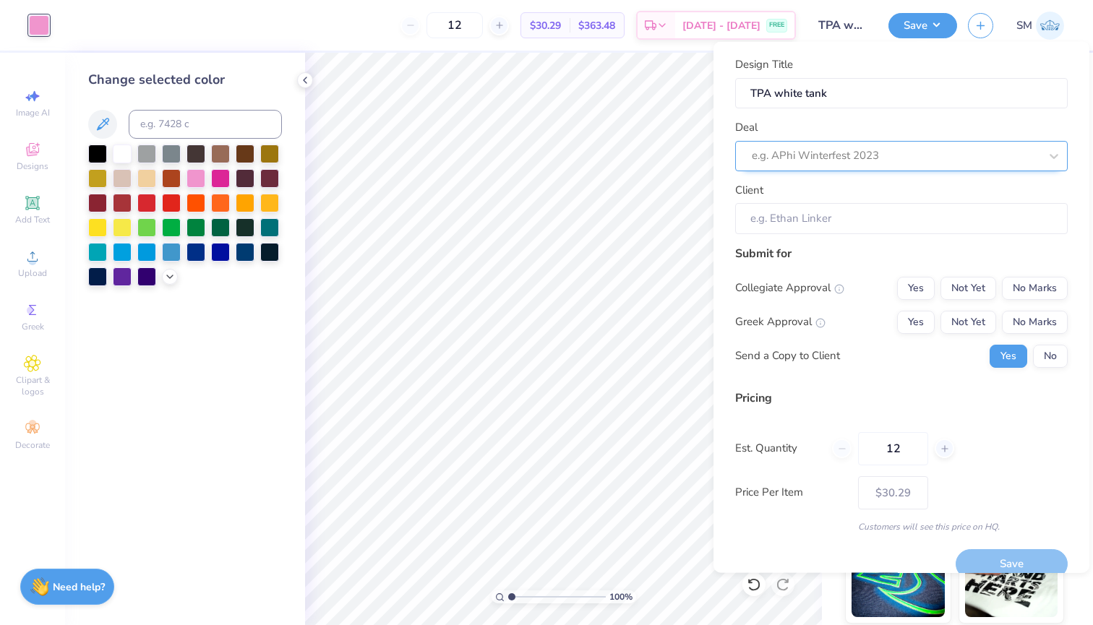
click at [904, 160] on div at bounding box center [895, 156] width 288 height 20
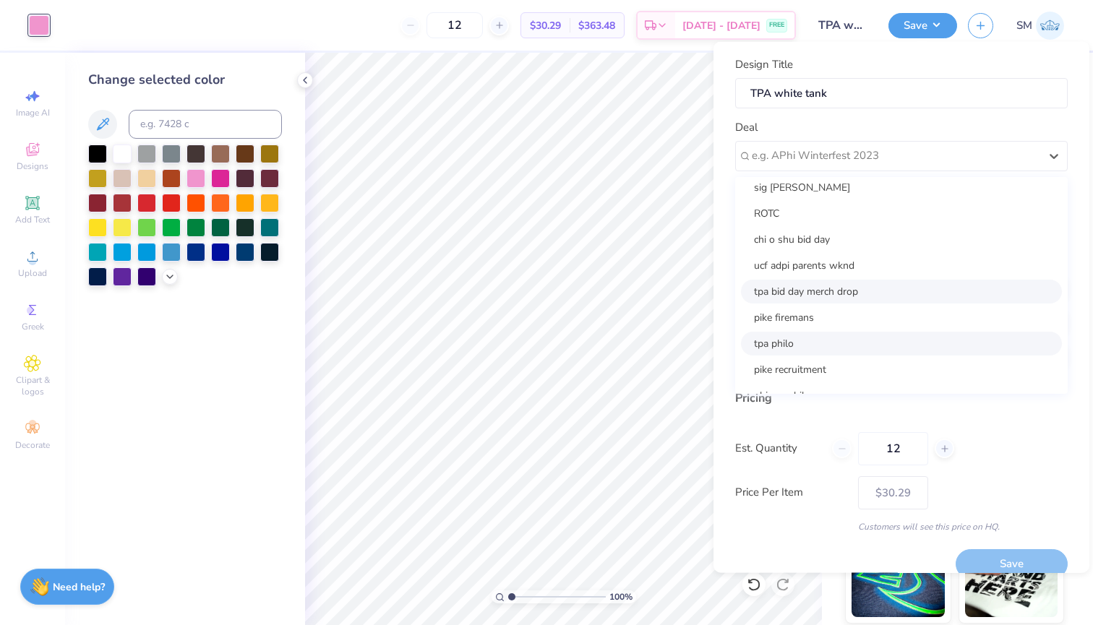
scroll to position [34, 0]
click at [882, 335] on div "tpa philo" at bounding box center [901, 342] width 321 height 24
type input "Hanna Melichar"
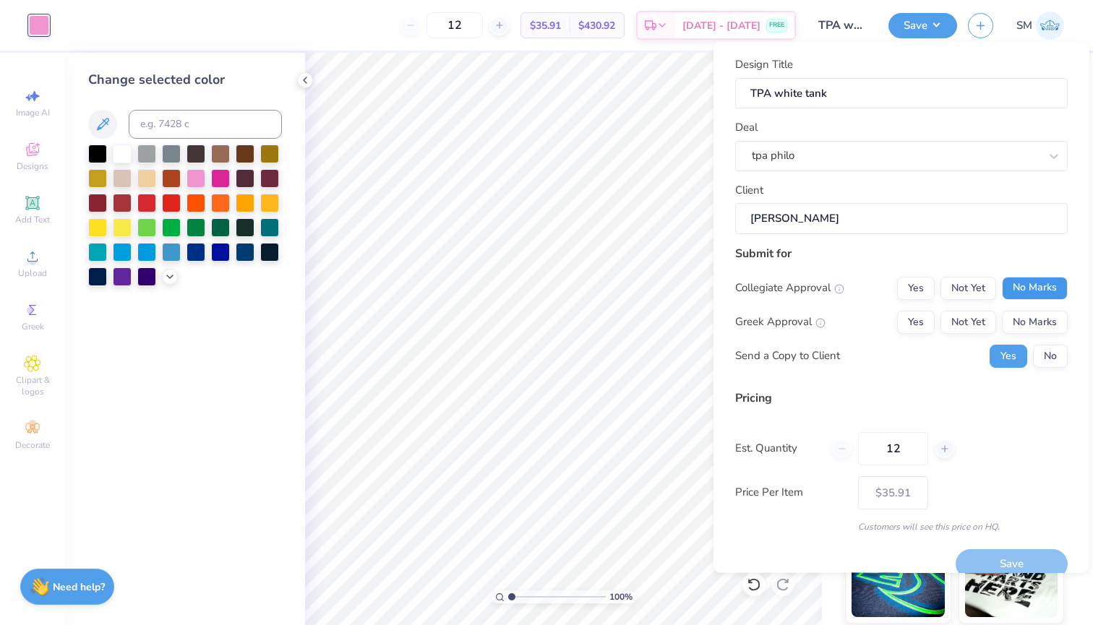
click at [1031, 289] on button "No Marks" at bounding box center [1035, 287] width 66 height 23
click at [931, 316] on button "Yes" at bounding box center [916, 321] width 38 height 23
click at [1055, 360] on button "No" at bounding box center [1050, 355] width 35 height 23
click at [988, 543] on div "Save" at bounding box center [1011, 556] width 112 height 46
click at [993, 558] on button "Save" at bounding box center [1011, 564] width 112 height 30
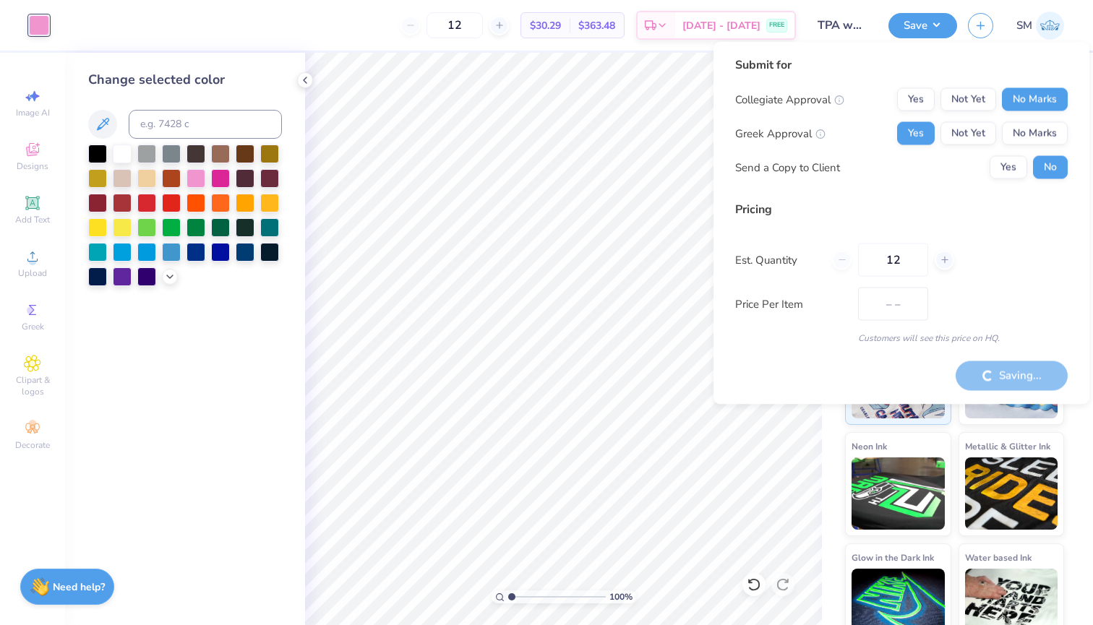
type input "$35.91"
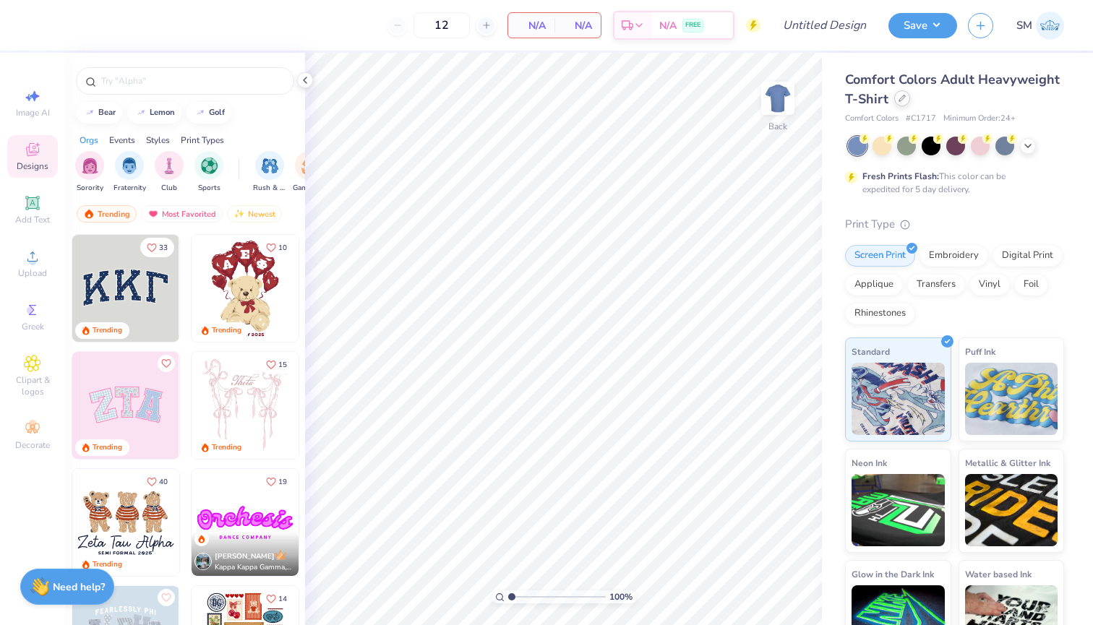
click at [903, 99] on icon at bounding box center [901, 98] width 7 height 7
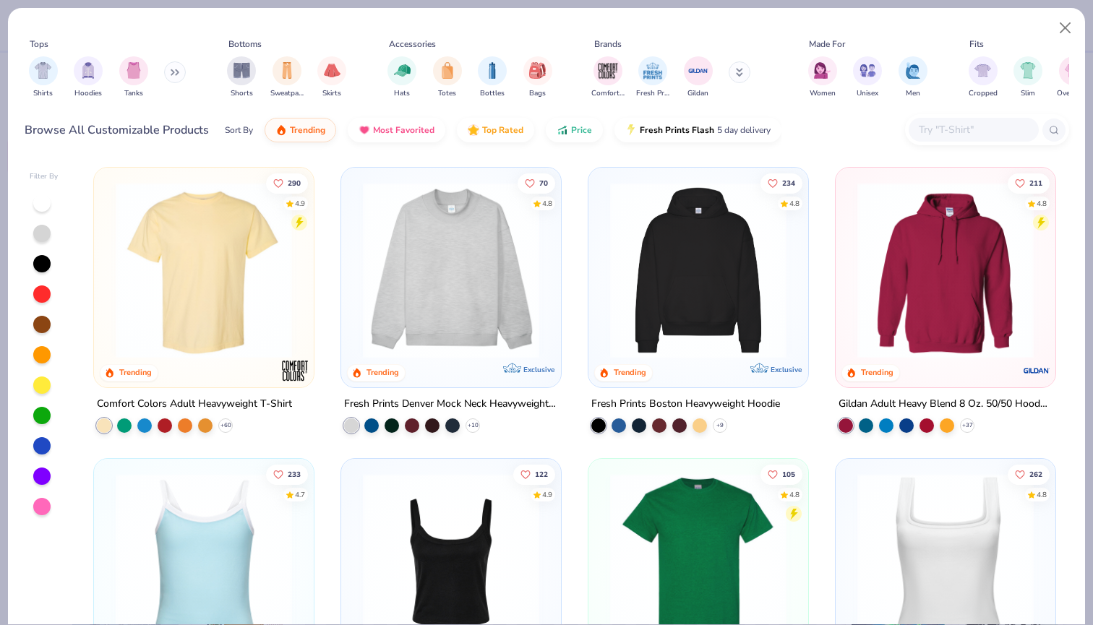
click at [968, 137] on input "text" at bounding box center [972, 129] width 111 height 17
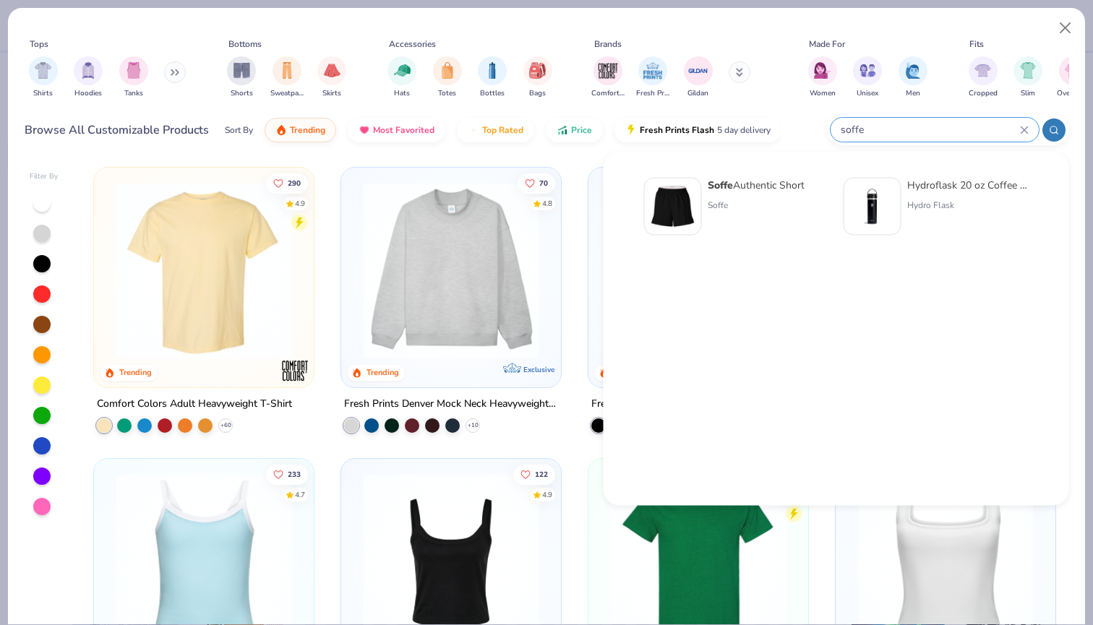
type input "soffe"
click at [750, 198] on div "Soffe Authentic Short Soffe" at bounding box center [755, 207] width 97 height 58
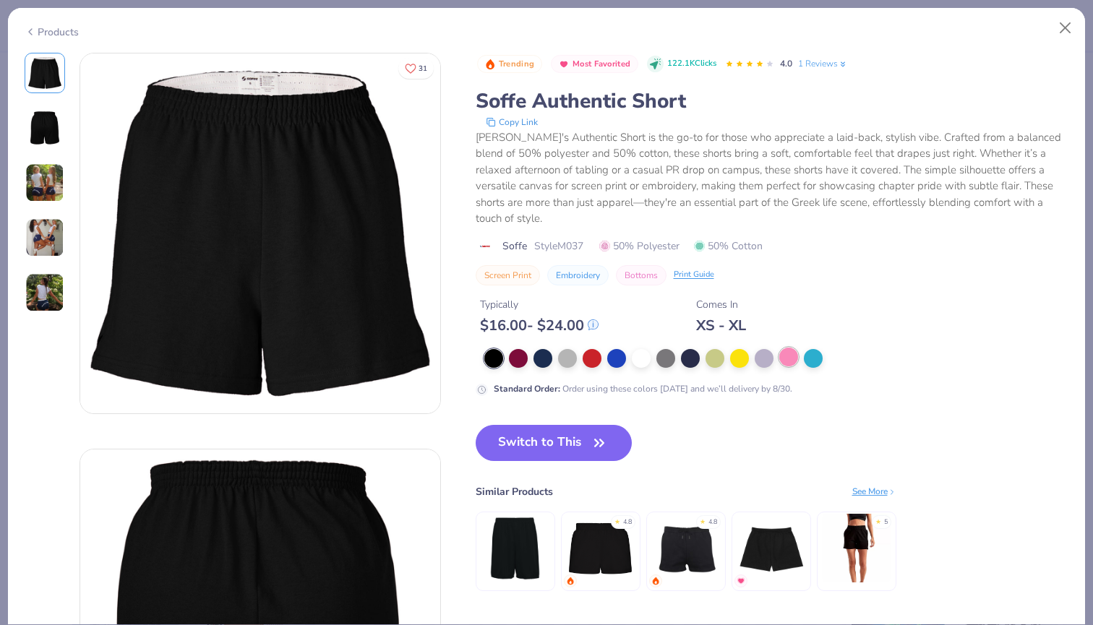
click at [788, 348] on div at bounding box center [788, 357] width 19 height 19
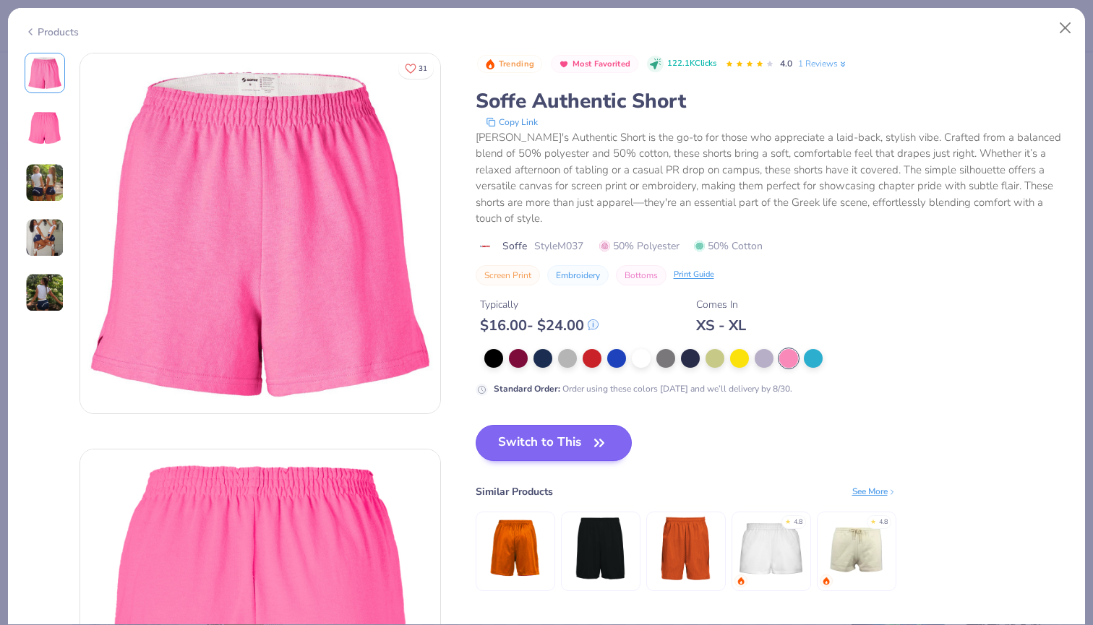
click at [600, 425] on button "Switch to This" at bounding box center [553, 443] width 157 height 36
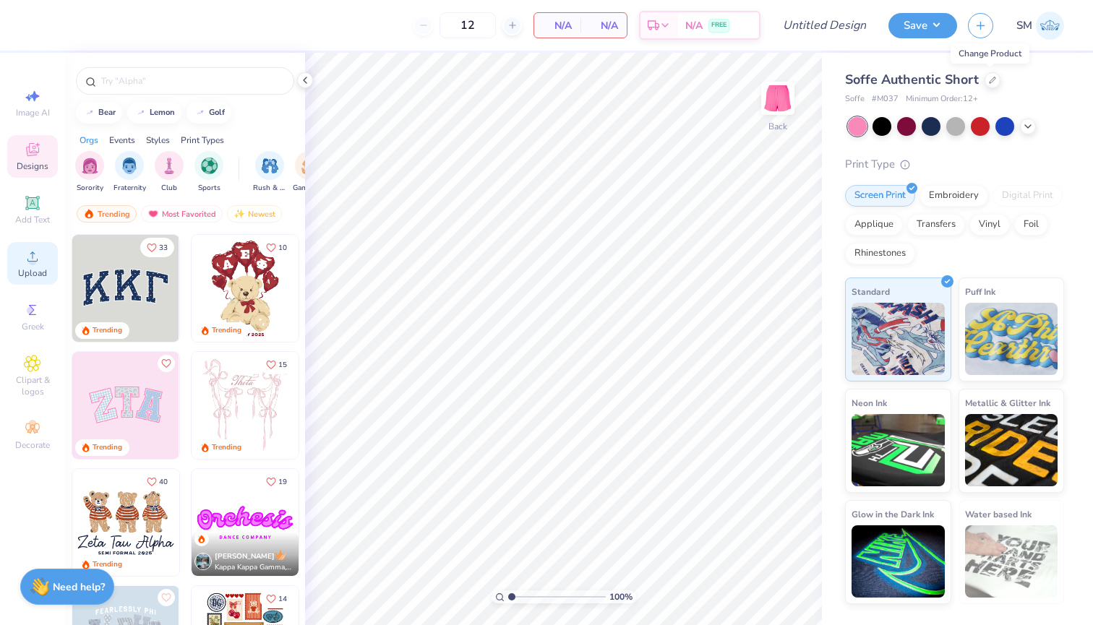
click at [26, 248] on icon at bounding box center [32, 256] width 17 height 17
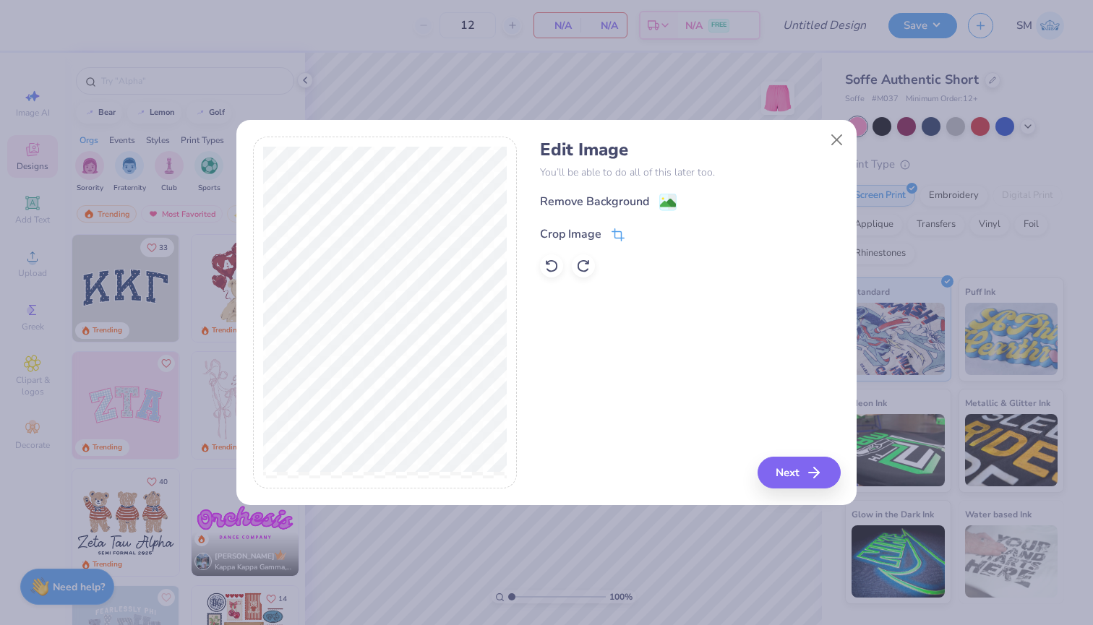
click at [612, 230] on icon at bounding box center [617, 234] width 13 height 13
click at [632, 229] on div "Crop Image" at bounding box center [605, 232] width 131 height 17
click at [634, 229] on button at bounding box center [641, 232] width 15 height 15
click at [673, 199] on image at bounding box center [668, 205] width 16 height 16
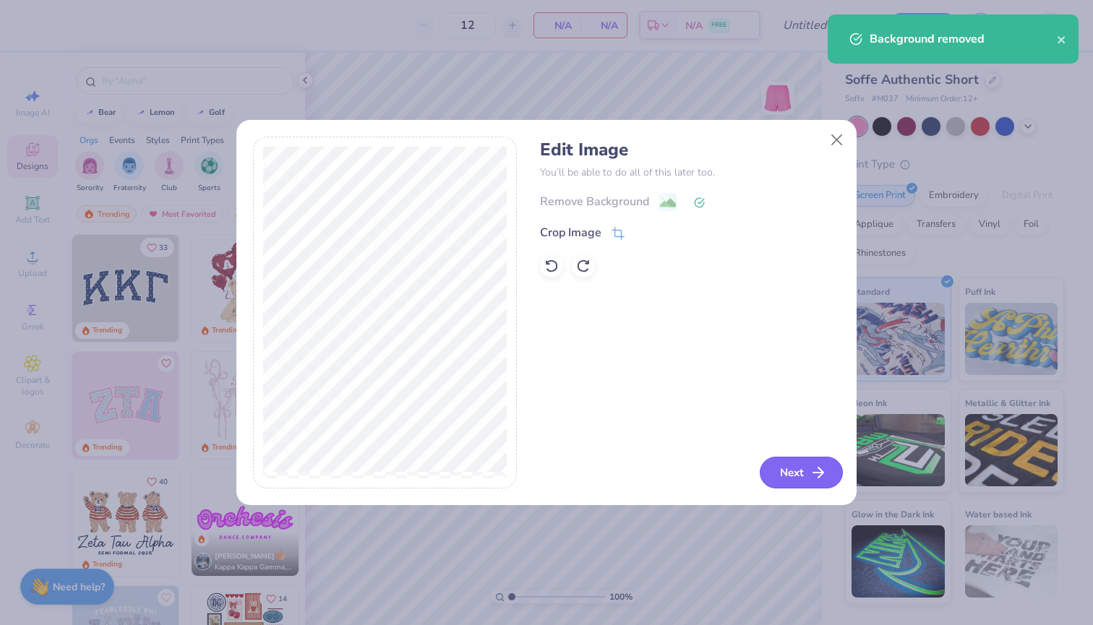
click at [782, 471] on button "Next" at bounding box center [800, 473] width 83 height 32
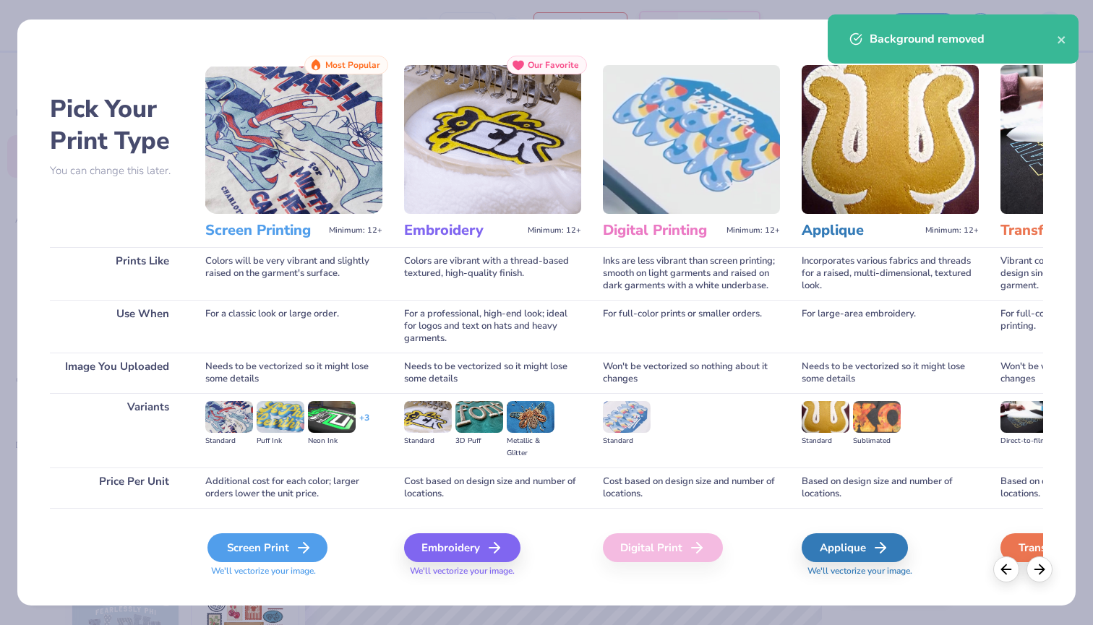
click at [269, 538] on div "Screen Print" at bounding box center [267, 547] width 120 height 29
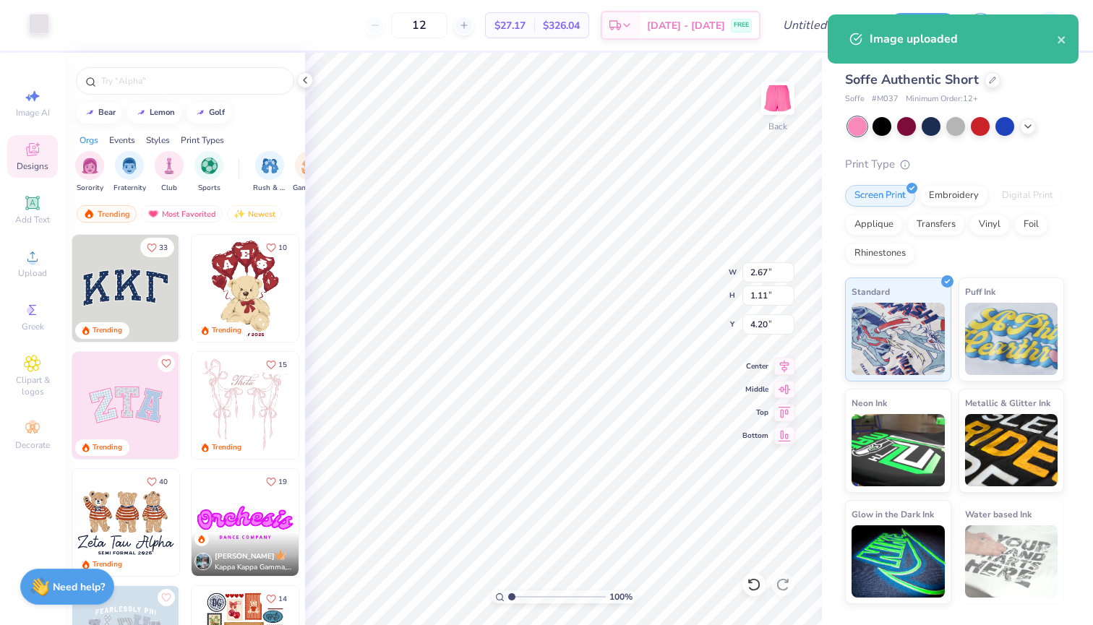
click at [47, 26] on div at bounding box center [39, 24] width 20 height 20
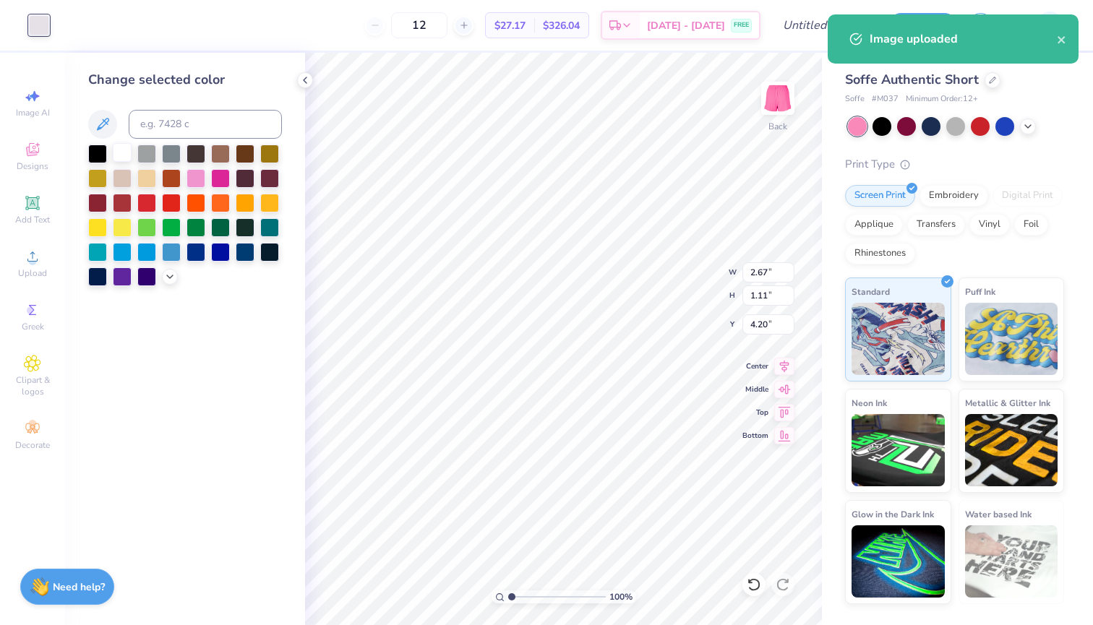
click at [129, 161] on div at bounding box center [122, 152] width 19 height 19
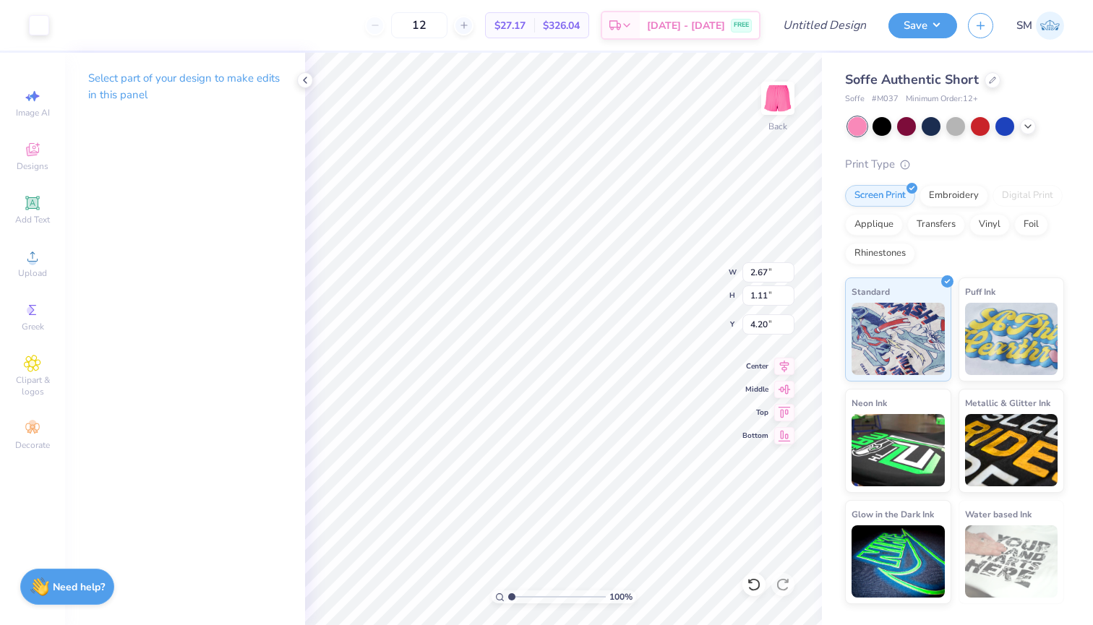
type input "7.54"
drag, startPoint x: 827, startPoint y: 463, endPoint x: 822, endPoint y: 447, distance: 17.6
click at [828, 463] on div "Soffe Authentic Short Soffe # M037 Minimum Order: 12 + Print Type Screen Print …" at bounding box center [957, 328] width 271 height 551
click at [822, 447] on div "Soffe Authentic Short Soffe # M037 Minimum Order: 12 + Print Type Screen Print …" at bounding box center [957, 328] width 271 height 551
type input "2.96"
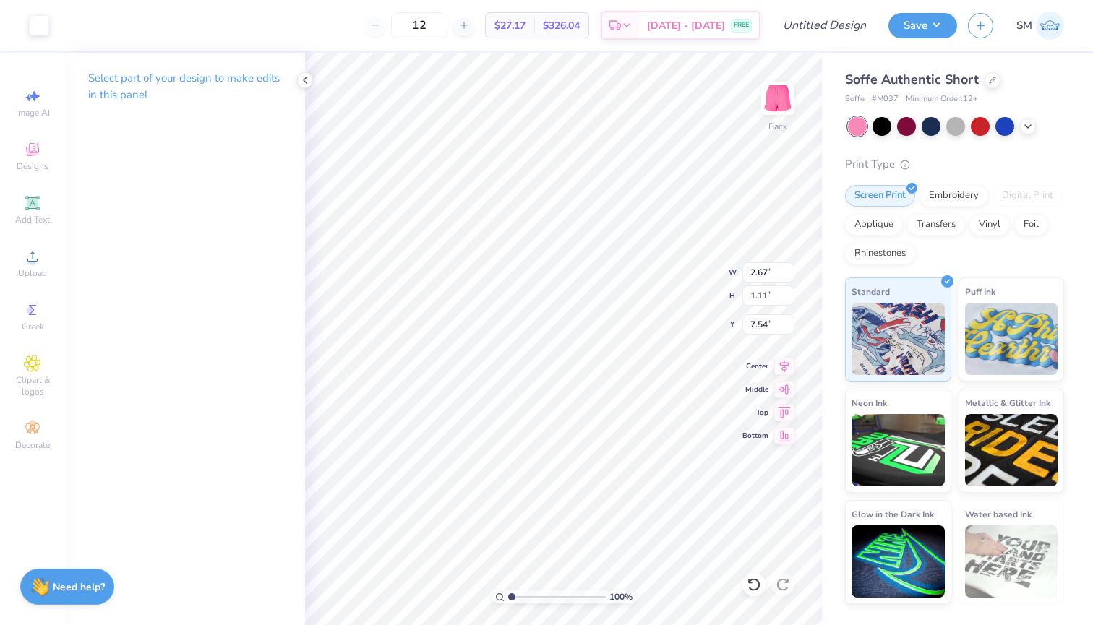
type input "1.22"
type input "7.42"
click at [823, 537] on div "Art colors 12 $27.17 Per Item $326.04 Total Est. Delivery [DATE] - [DATE] FREE …" at bounding box center [546, 312] width 1093 height 625
type input "7.39"
type input "2.93"
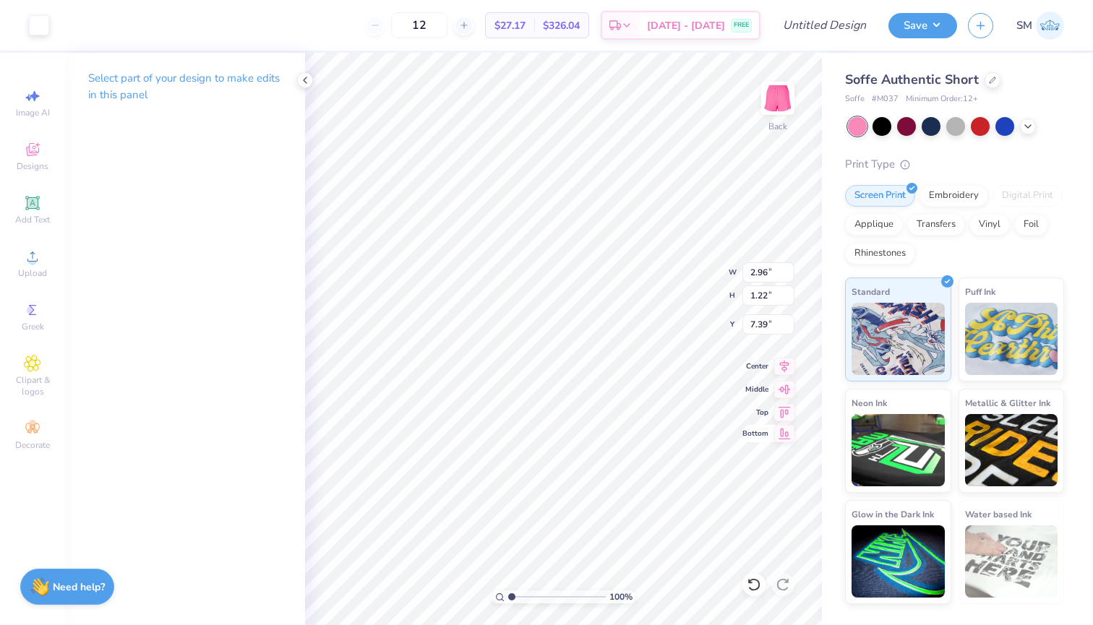
type input "1.31"
type input "7.38"
type input "3.18"
type input "1.32"
type input "7.30"
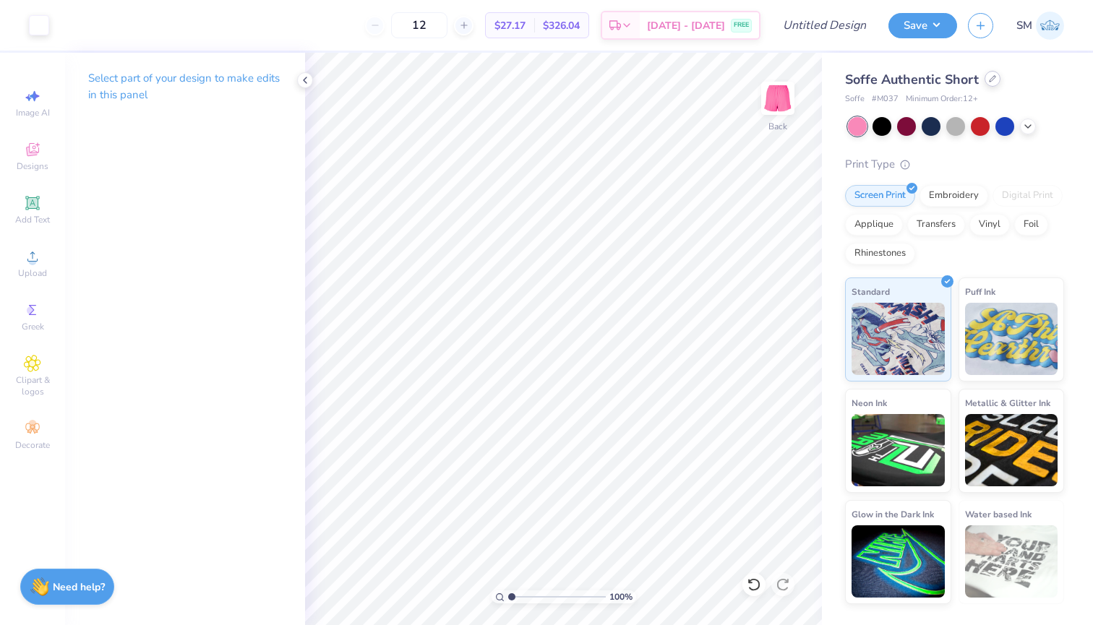
click at [989, 82] on icon at bounding box center [992, 79] width 6 height 6
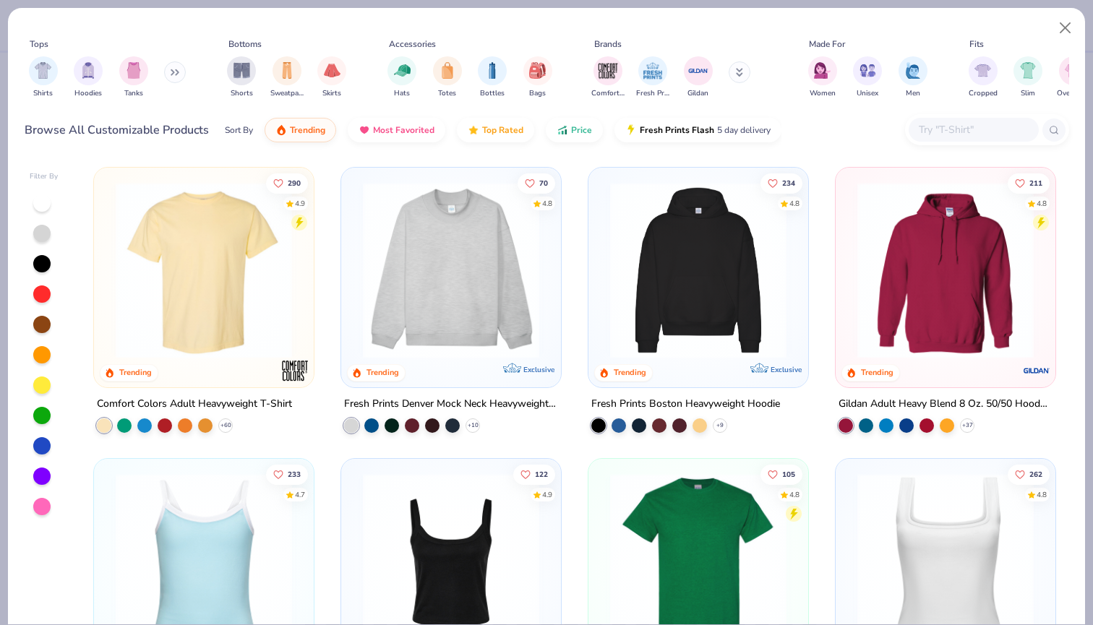
click at [936, 131] on input "text" at bounding box center [972, 129] width 111 height 17
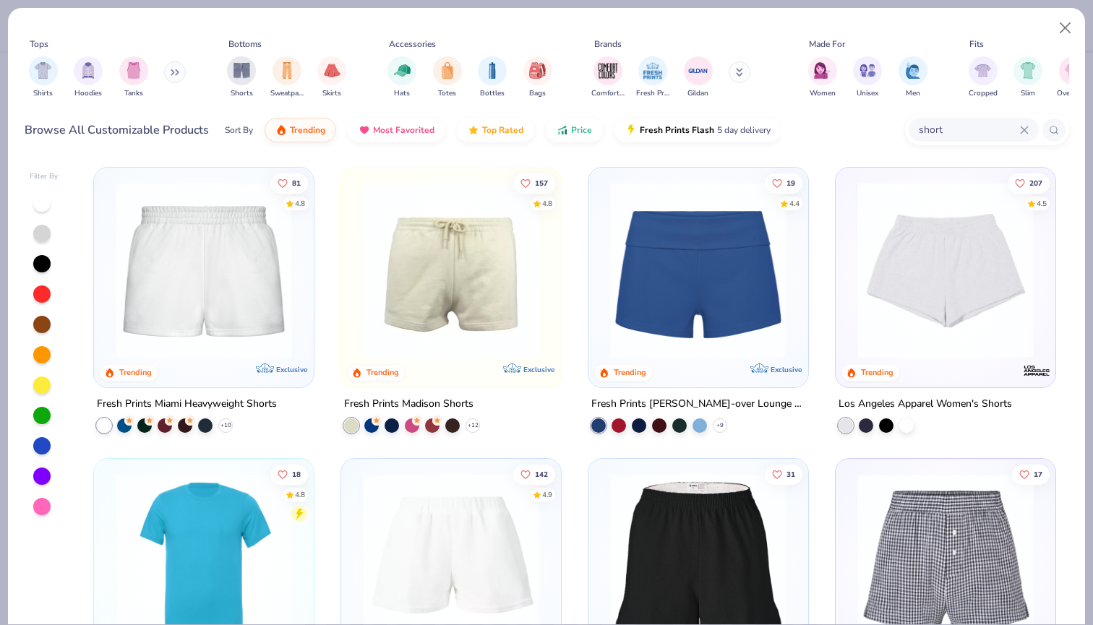
type input "short"
click at [947, 306] on img at bounding box center [945, 270] width 191 height 176
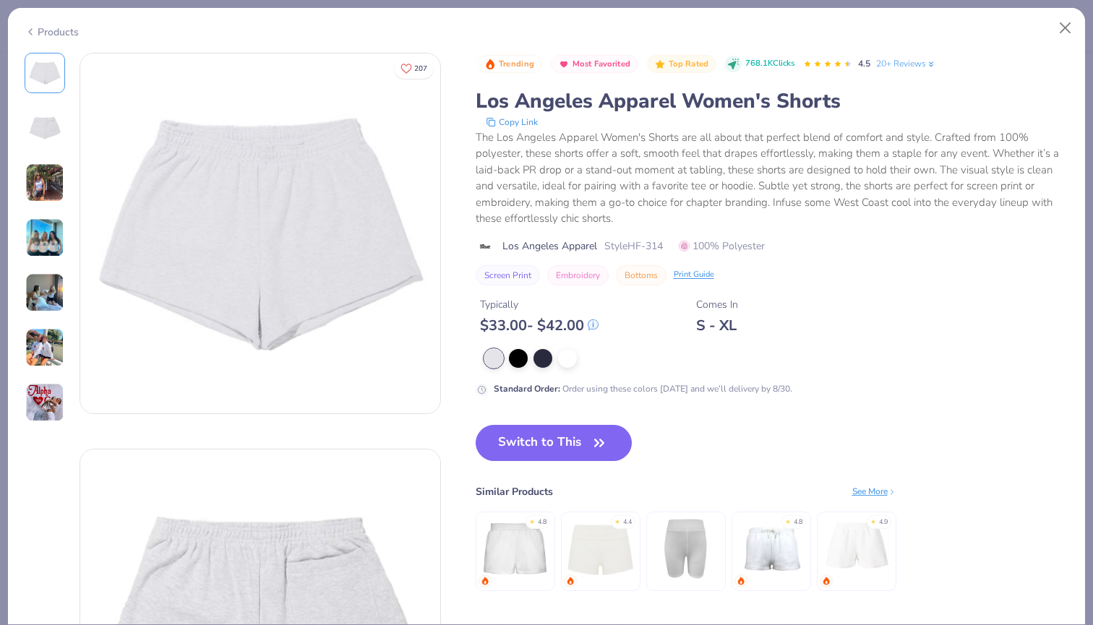
click at [38, 179] on img at bounding box center [44, 182] width 39 height 39
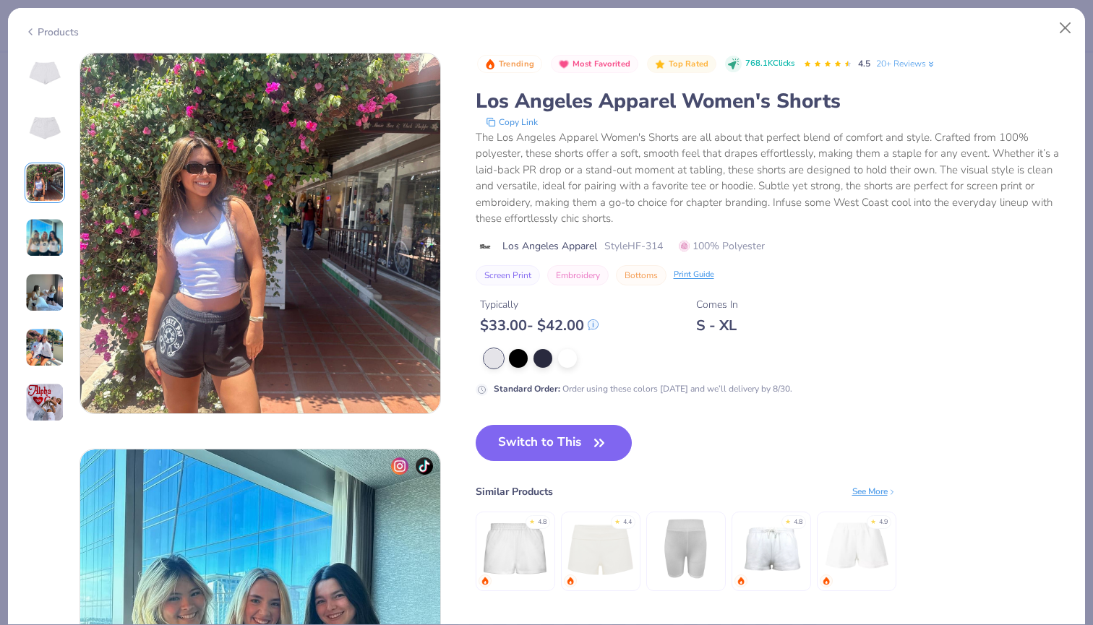
click at [43, 243] on img at bounding box center [44, 237] width 39 height 39
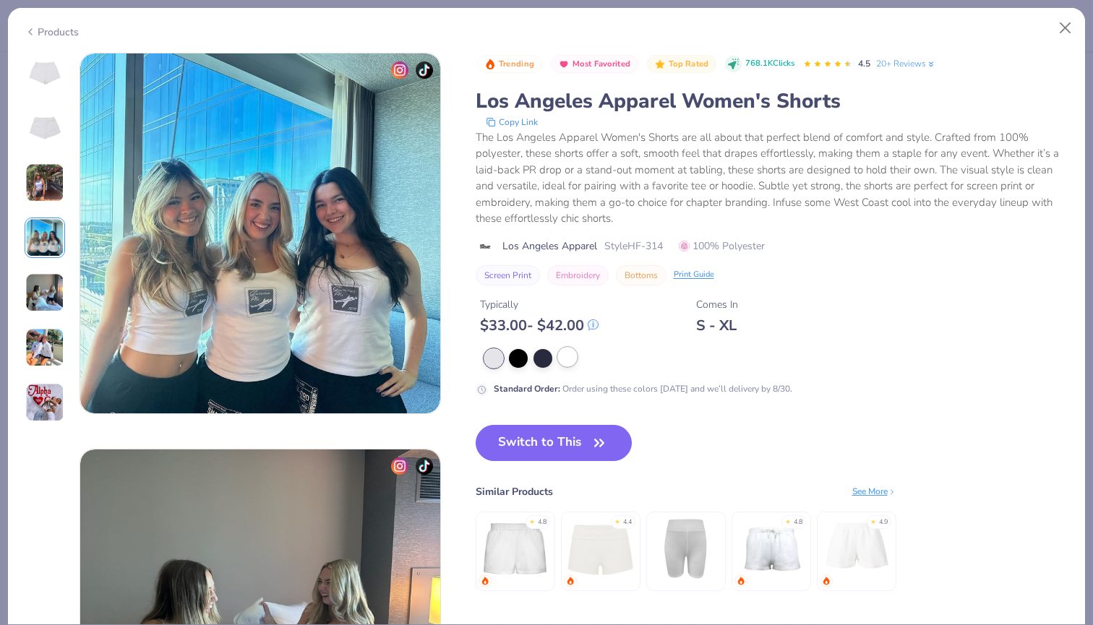
click at [569, 360] on div at bounding box center [567, 357] width 19 height 19
click at [51, 73] on img at bounding box center [44, 73] width 35 height 35
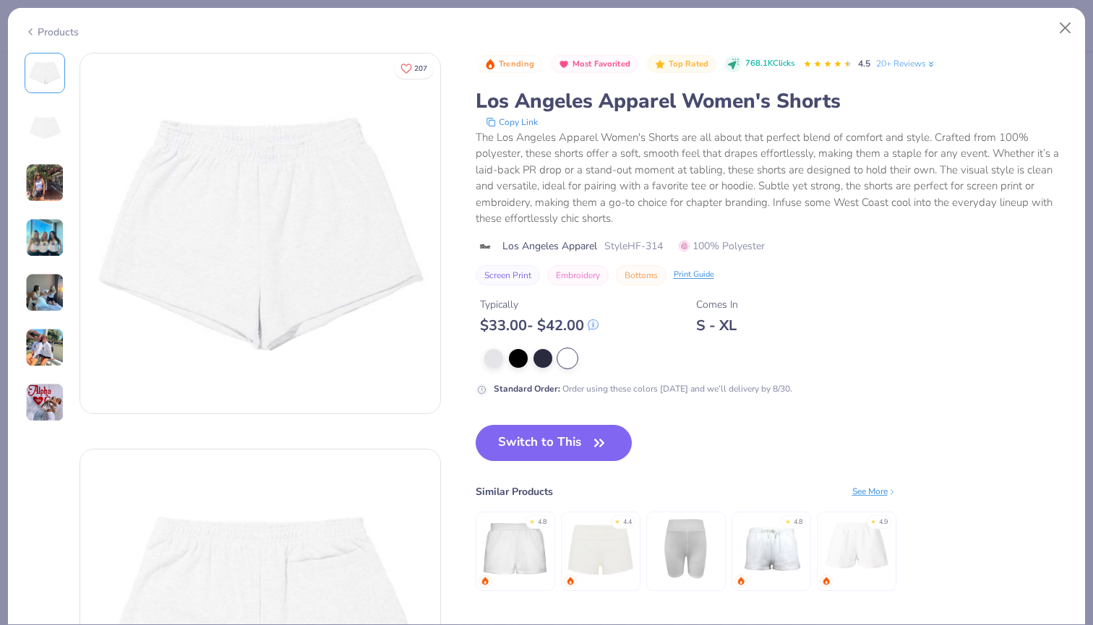
click at [51, 366] on img at bounding box center [44, 347] width 39 height 39
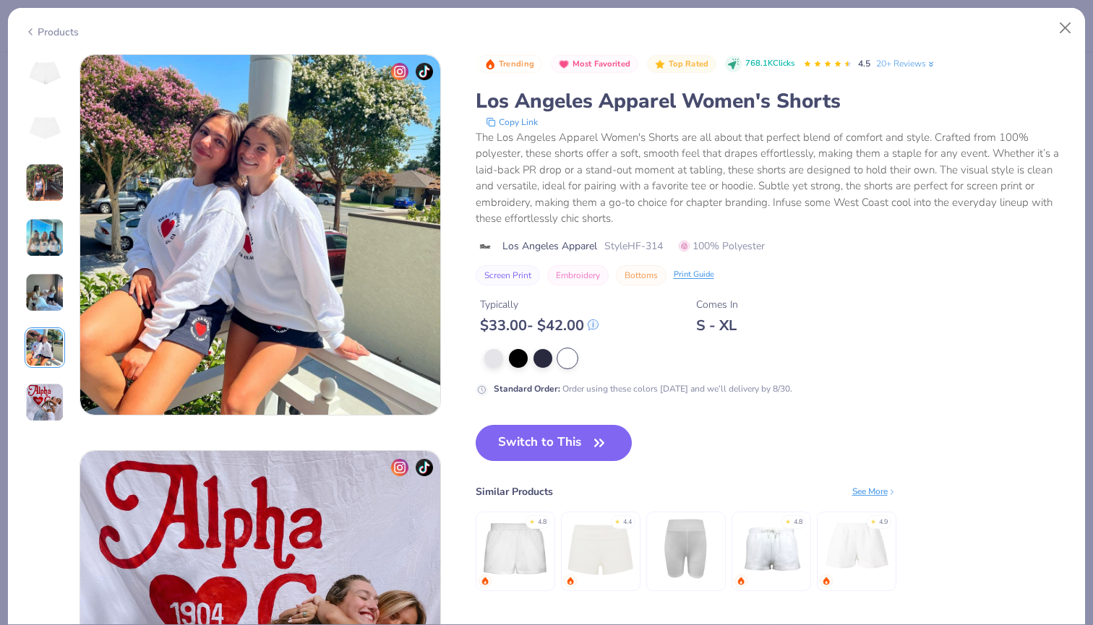
scroll to position [1980, 0]
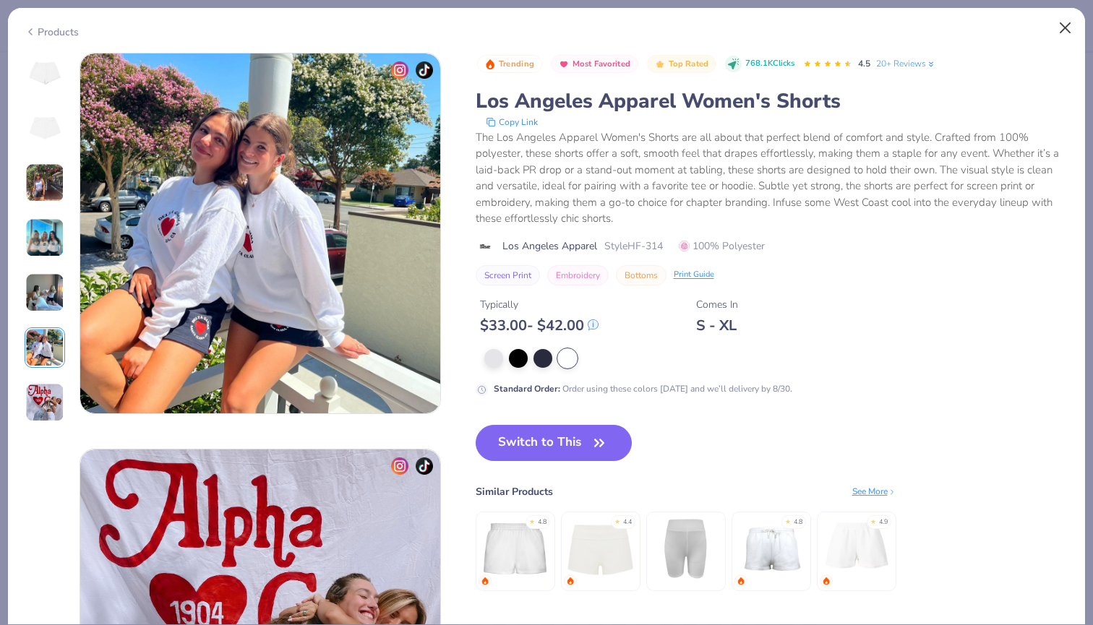
click at [1064, 27] on button "Close" at bounding box center [1064, 27] width 27 height 27
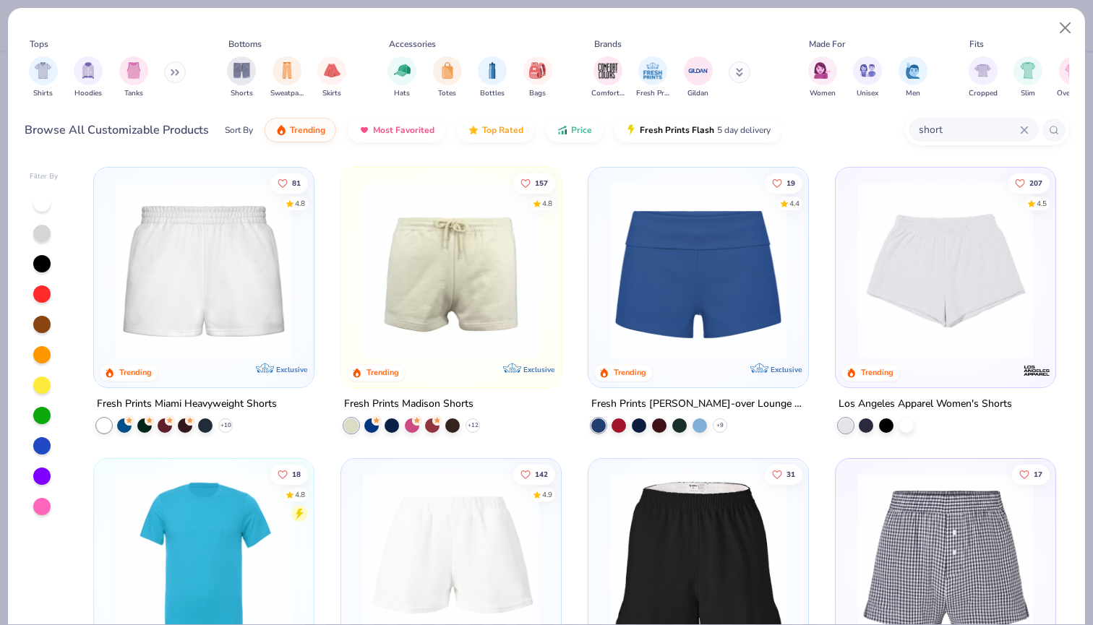
click at [442, 313] on img at bounding box center [451, 270] width 191 height 176
